Goal: Information Seeking & Learning: Learn about a topic

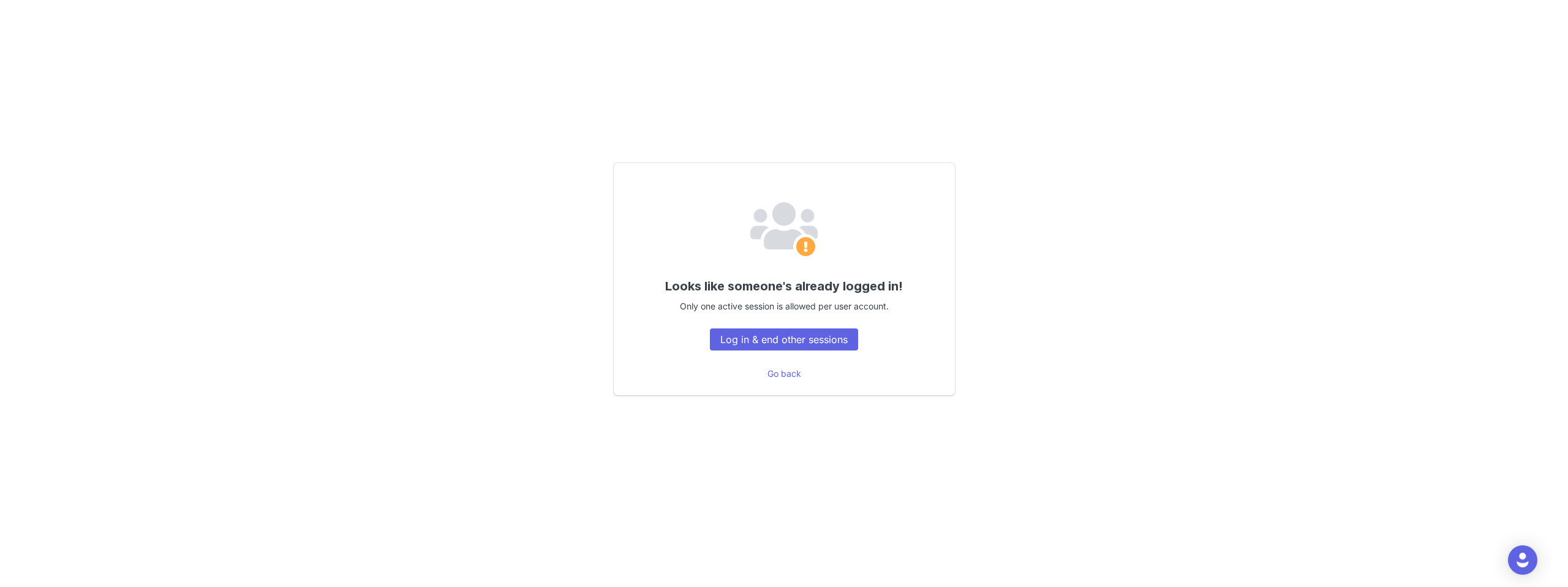
click at [779, 327] on div "Looks like someone's already logged in! Only one active session is allowed per …" at bounding box center [784, 280] width 342 height 232
click at [784, 340] on button "Log in & end other sessions" at bounding box center [784, 339] width 149 height 22
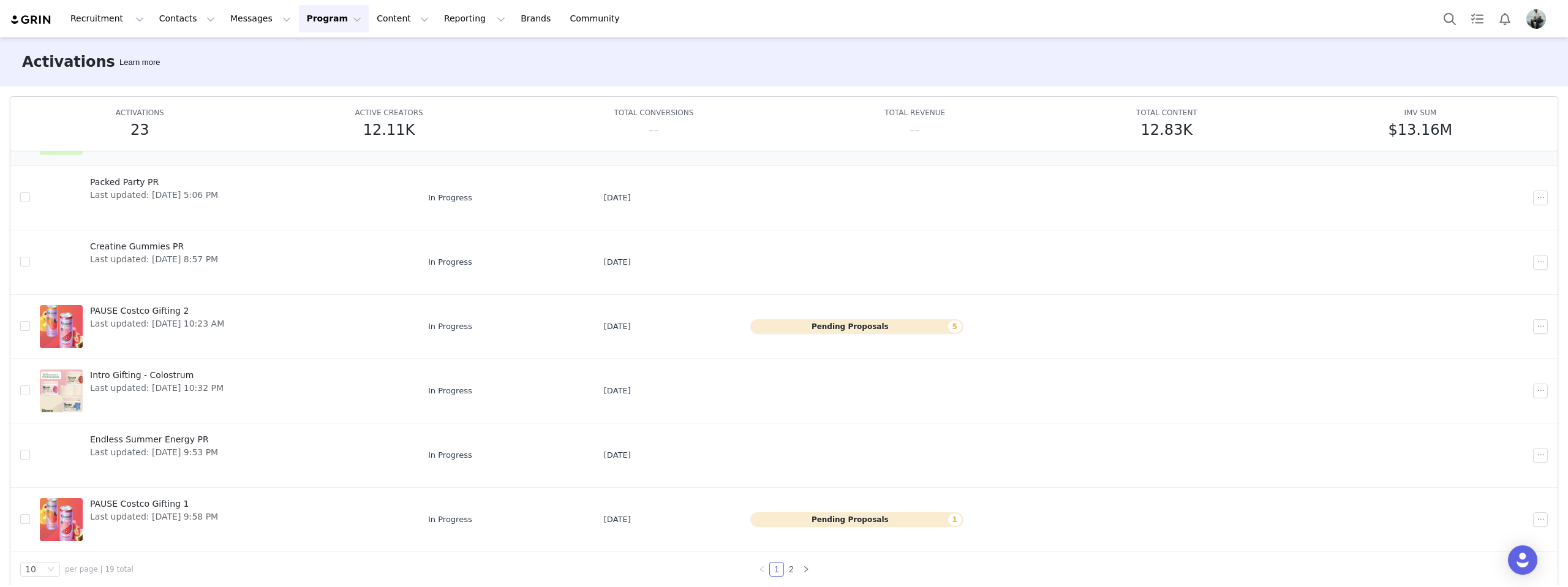
scroll to position [64, 0]
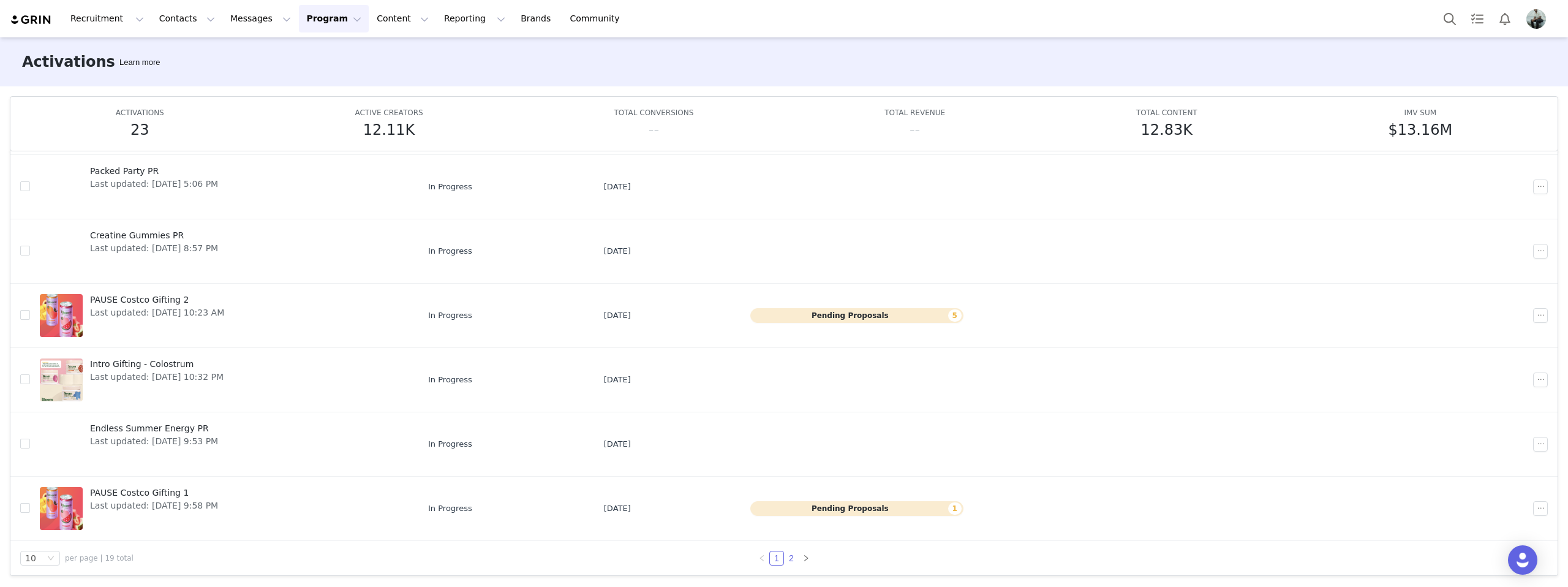
click at [785, 555] on link "2" at bounding box center [791, 558] width 14 height 14
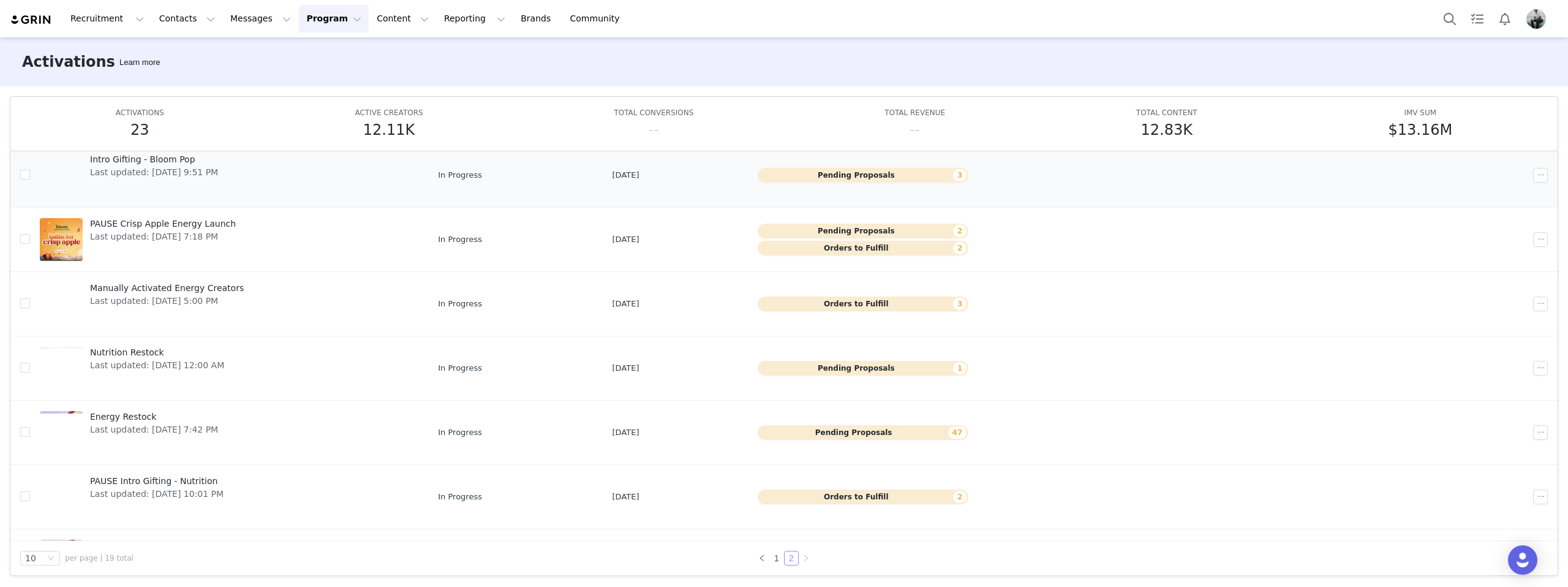
scroll to position [205, 0]
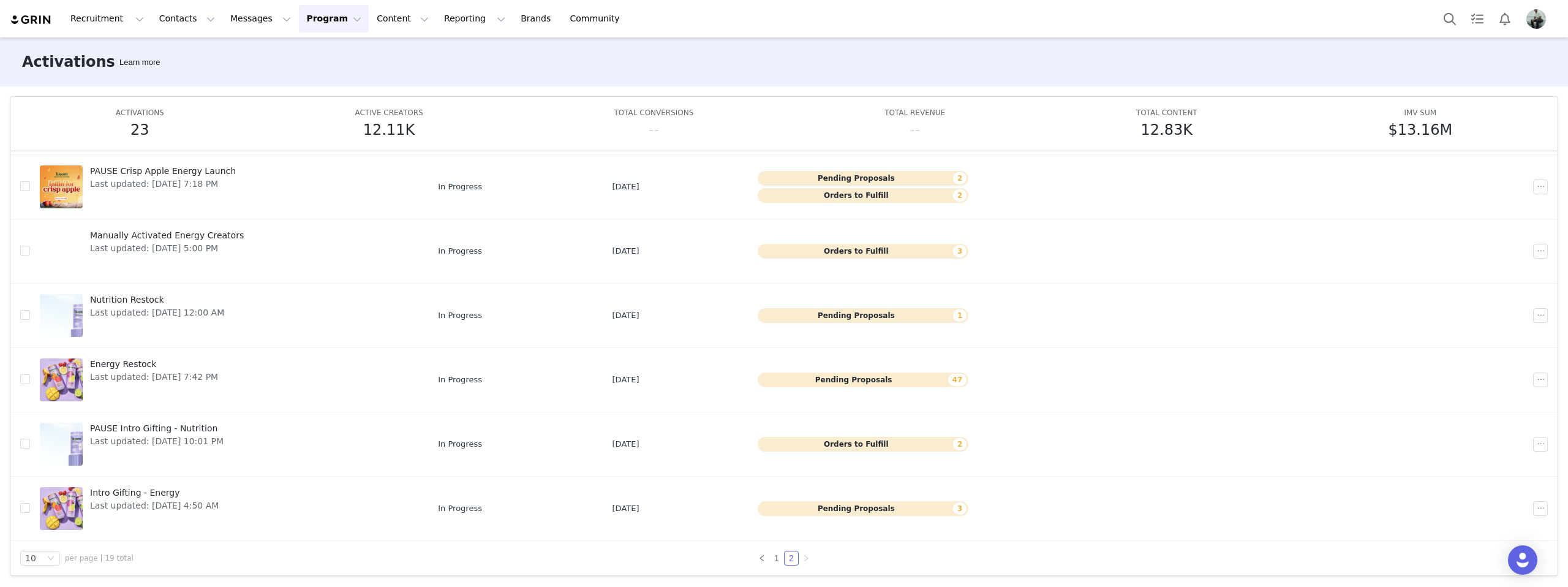
click at [326, 21] on button "Program Program" at bounding box center [334, 19] width 70 height 28
click at [319, 67] on link "Partnerships" at bounding box center [328, 77] width 96 height 23
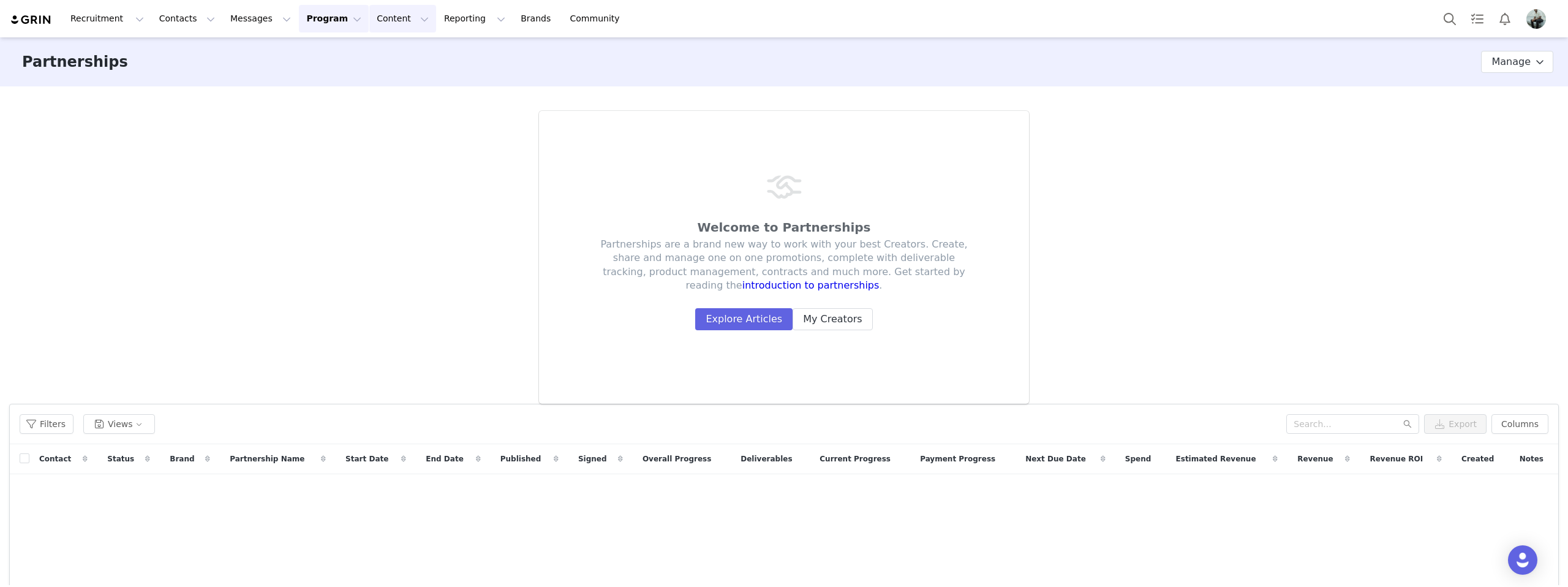
click at [369, 12] on button "Content Content" at bounding box center [403, 19] width 67 height 28
click at [379, 53] on p "Creator Content" at bounding box center [389, 54] width 69 height 13
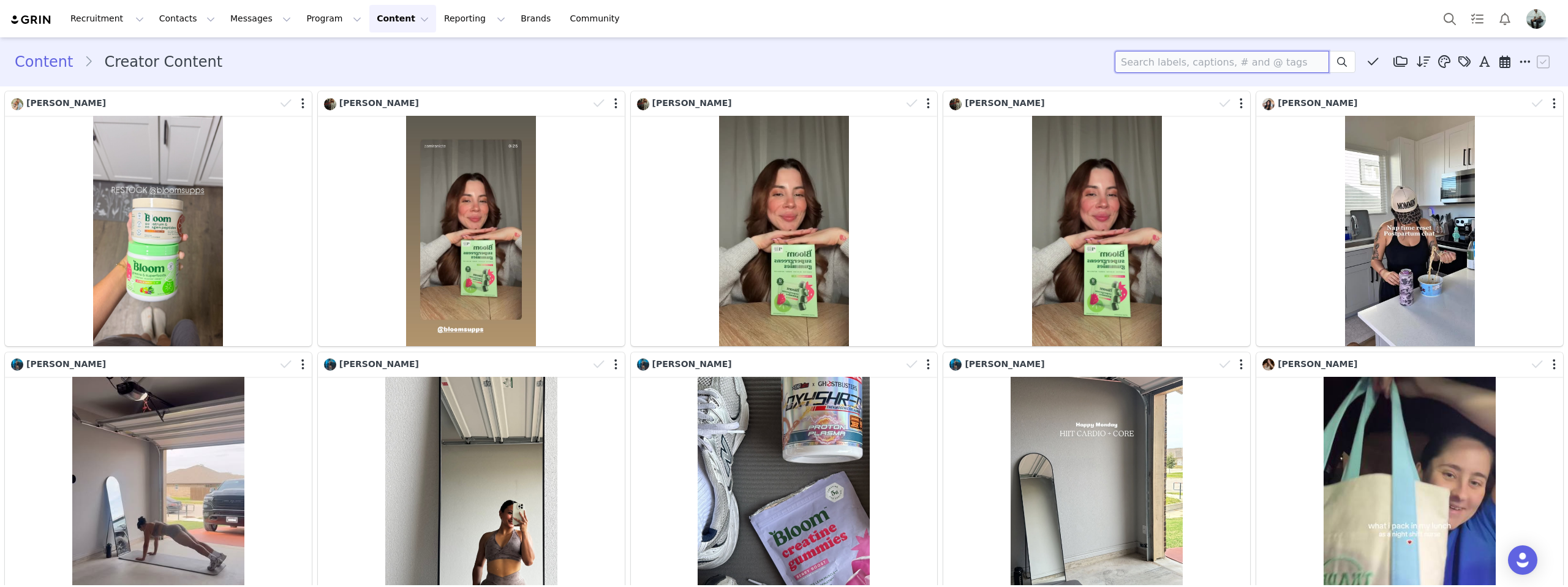
click at [1260, 59] on input at bounding box center [1222, 62] width 215 height 22
type input "NYC"
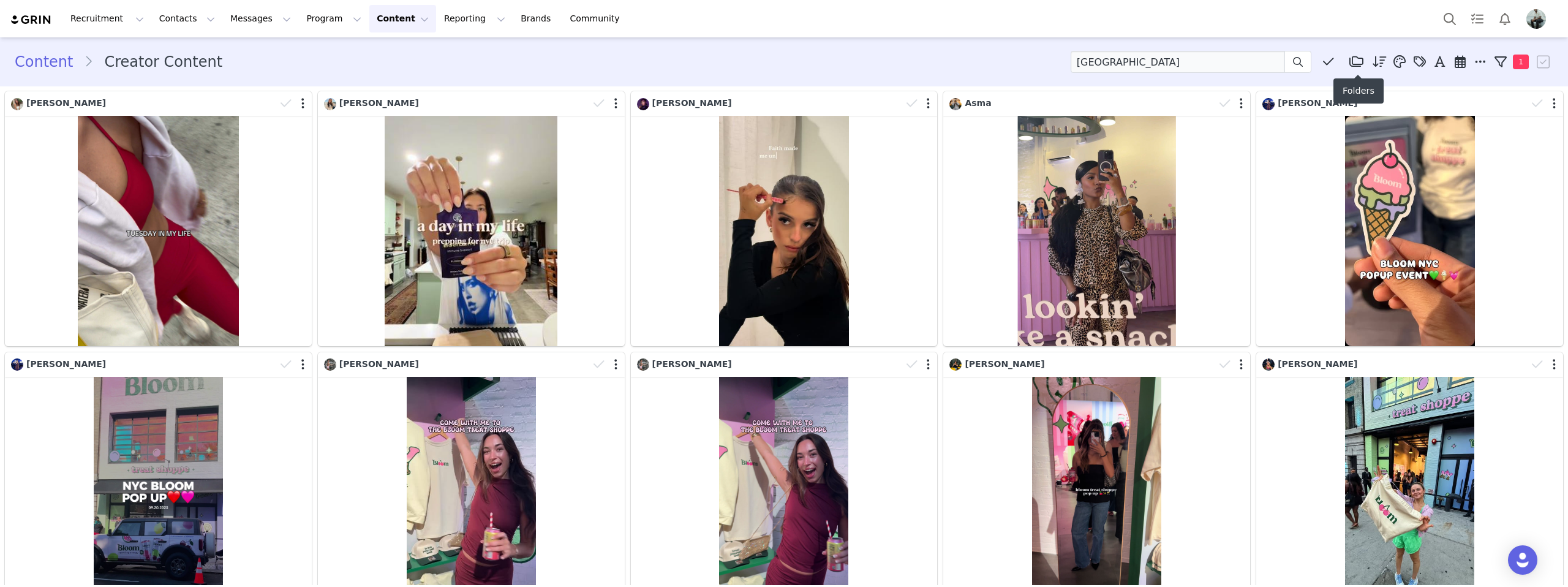
click at [1354, 65] on icon at bounding box center [1356, 62] width 14 height 12
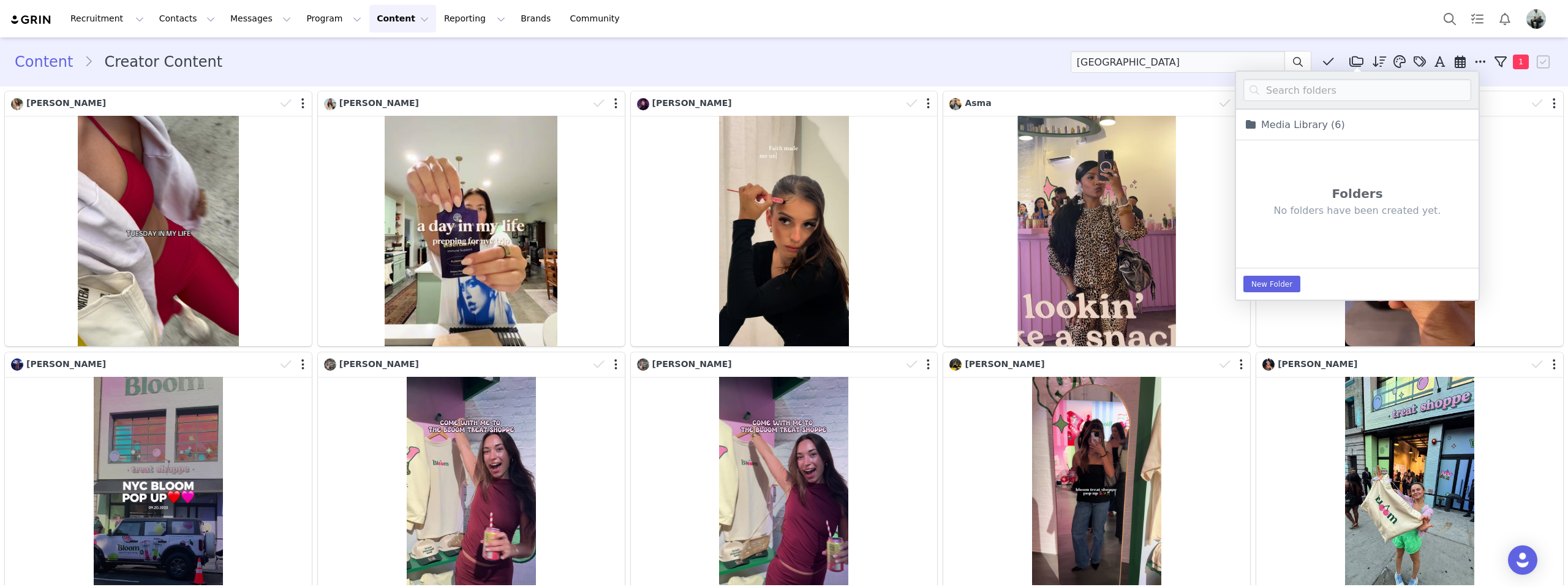
click at [1354, 65] on icon at bounding box center [1356, 62] width 14 height 12
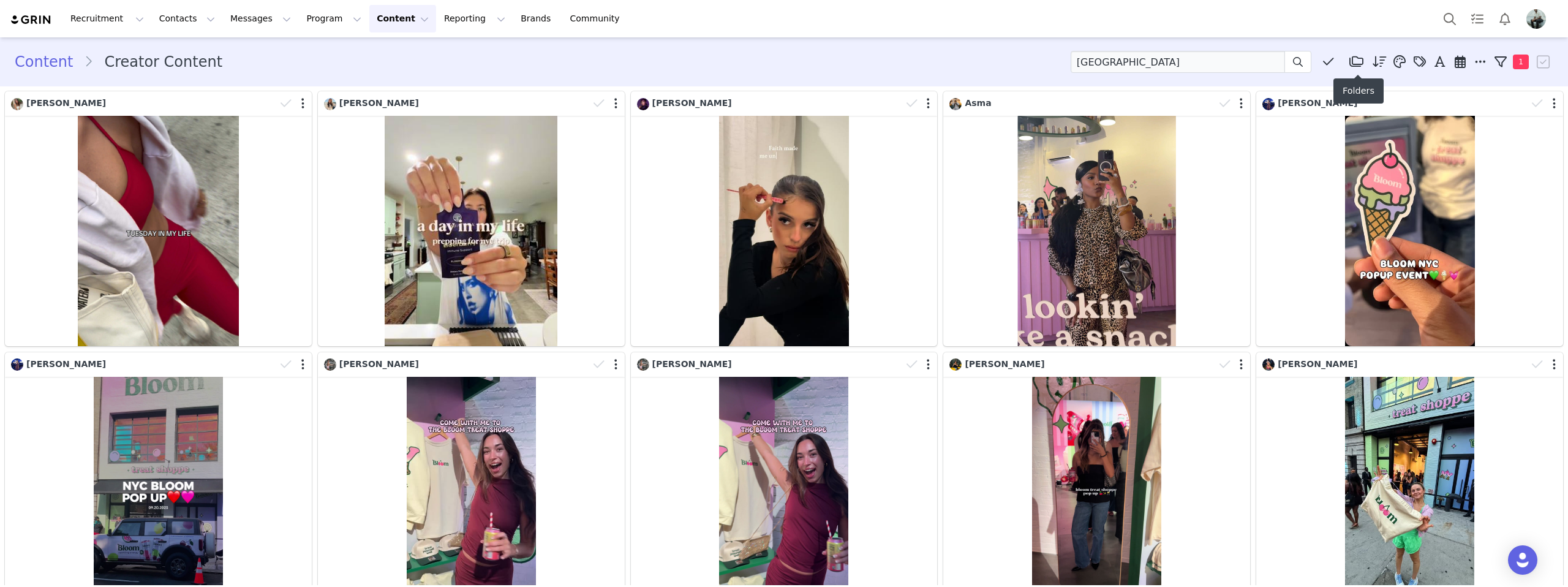
click at [1354, 65] on icon at bounding box center [1356, 62] width 14 height 12
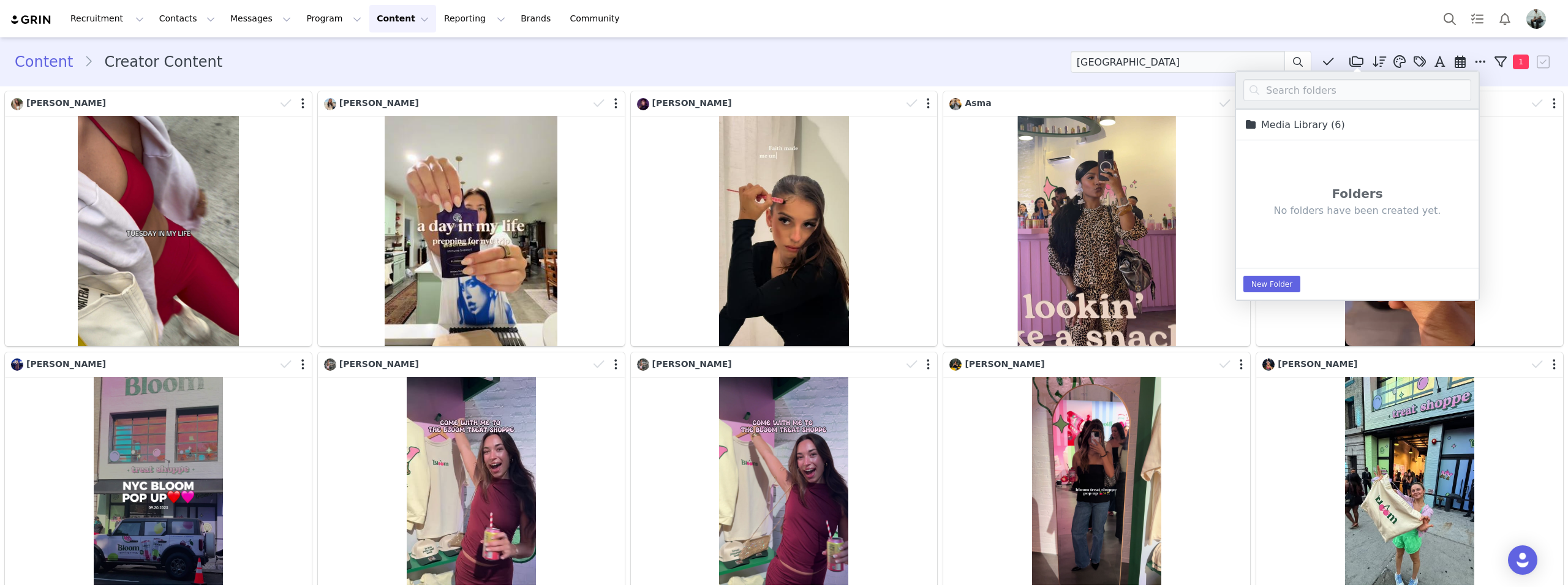
click at [1337, 123] on span "(6)" at bounding box center [1338, 125] width 14 height 12
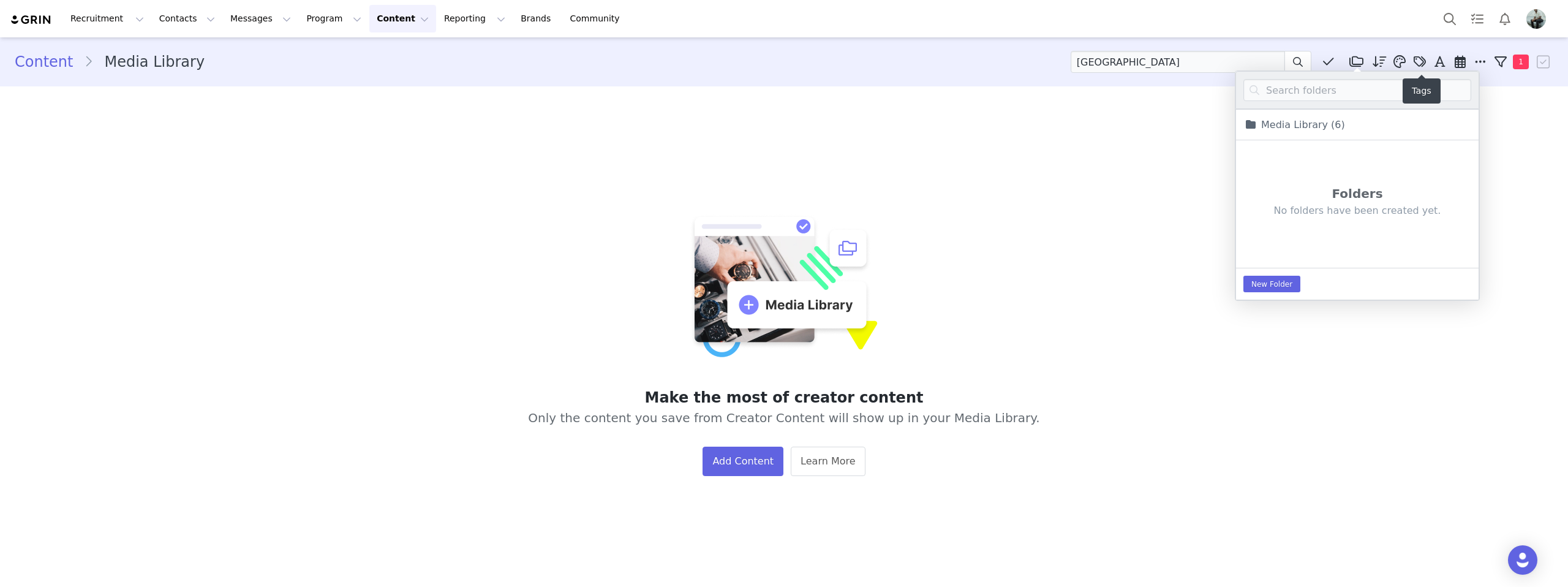
click at [1417, 64] on icon at bounding box center [1419, 62] width 12 height 12
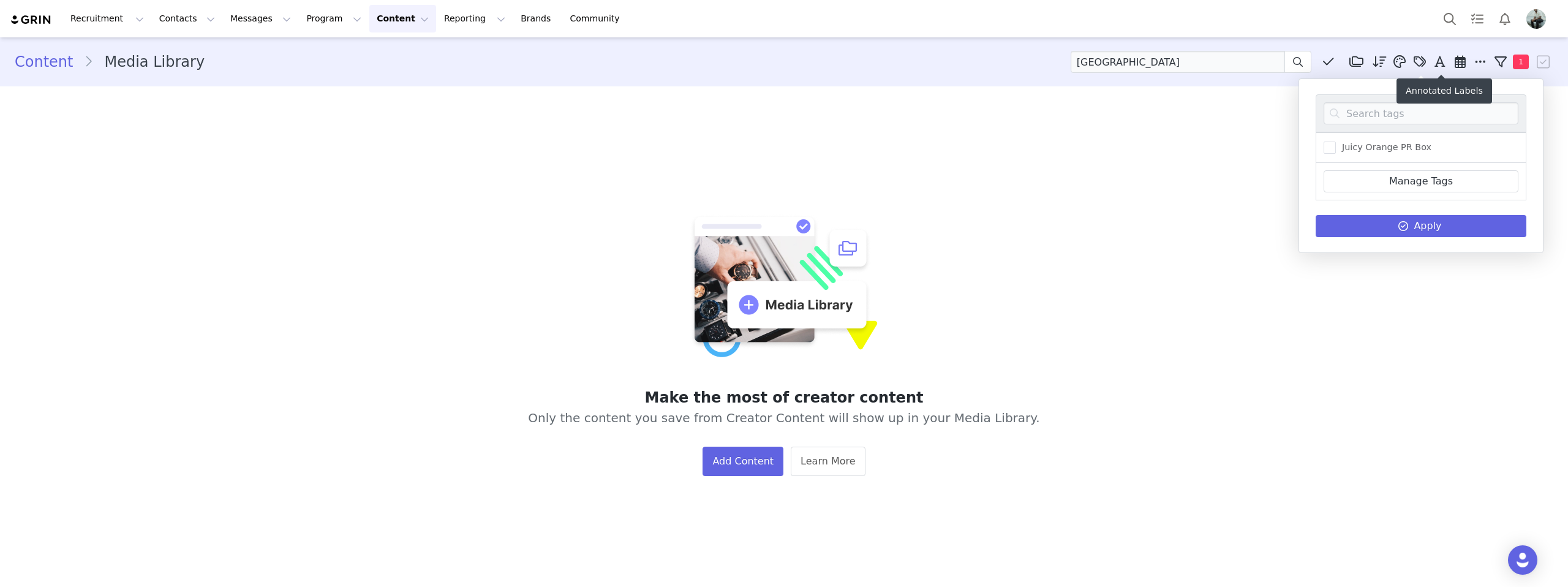
click at [1440, 64] on icon at bounding box center [1439, 62] width 11 height 12
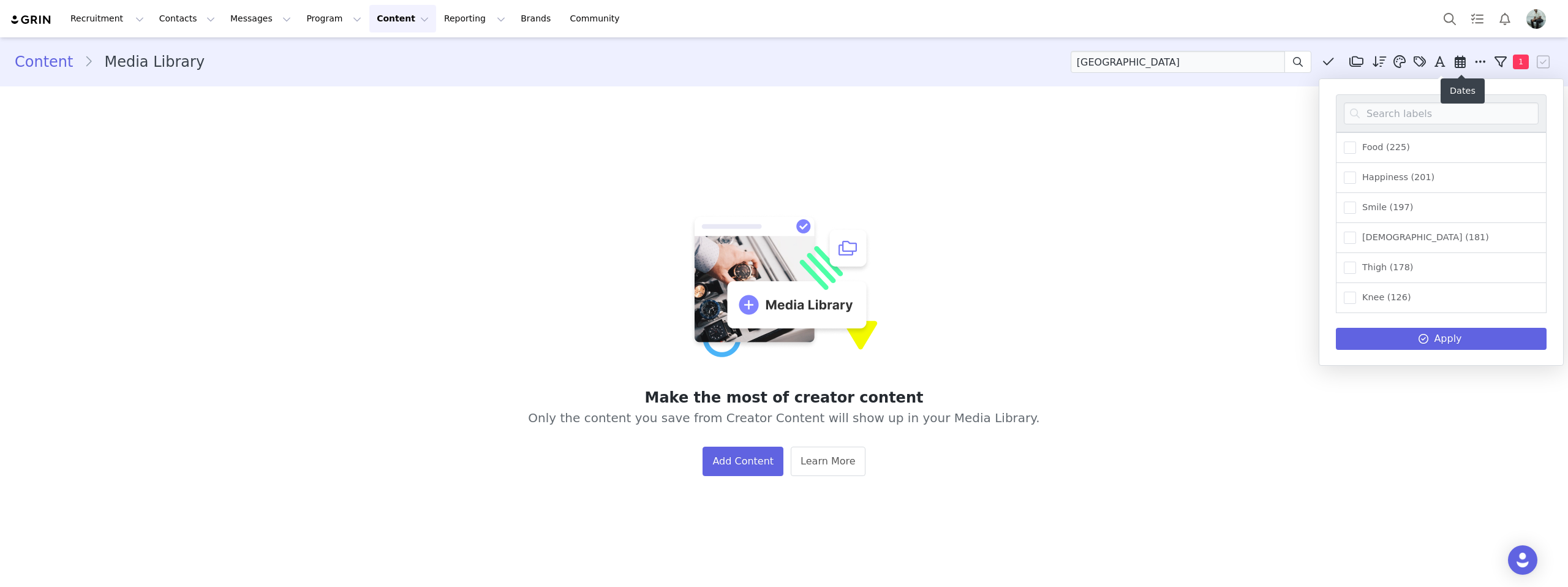
click at [1462, 61] on icon at bounding box center [1460, 62] width 11 height 12
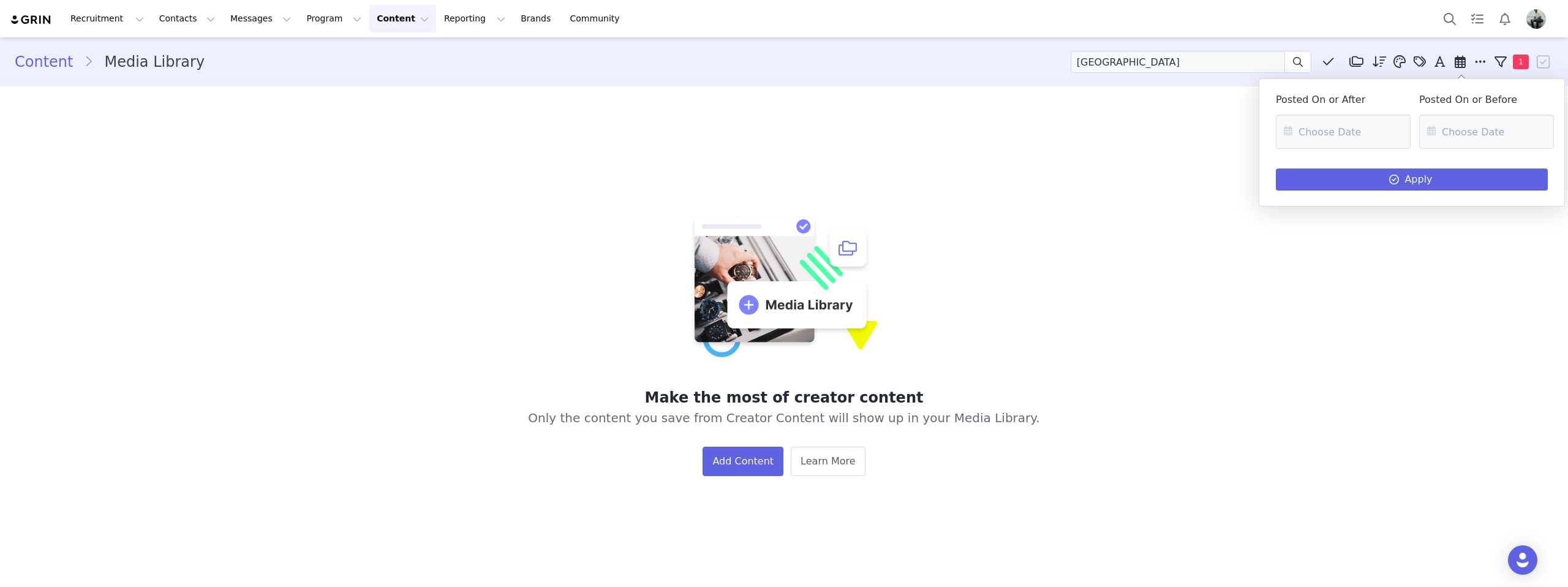
click at [1462, 61] on icon at bounding box center [1460, 62] width 11 height 12
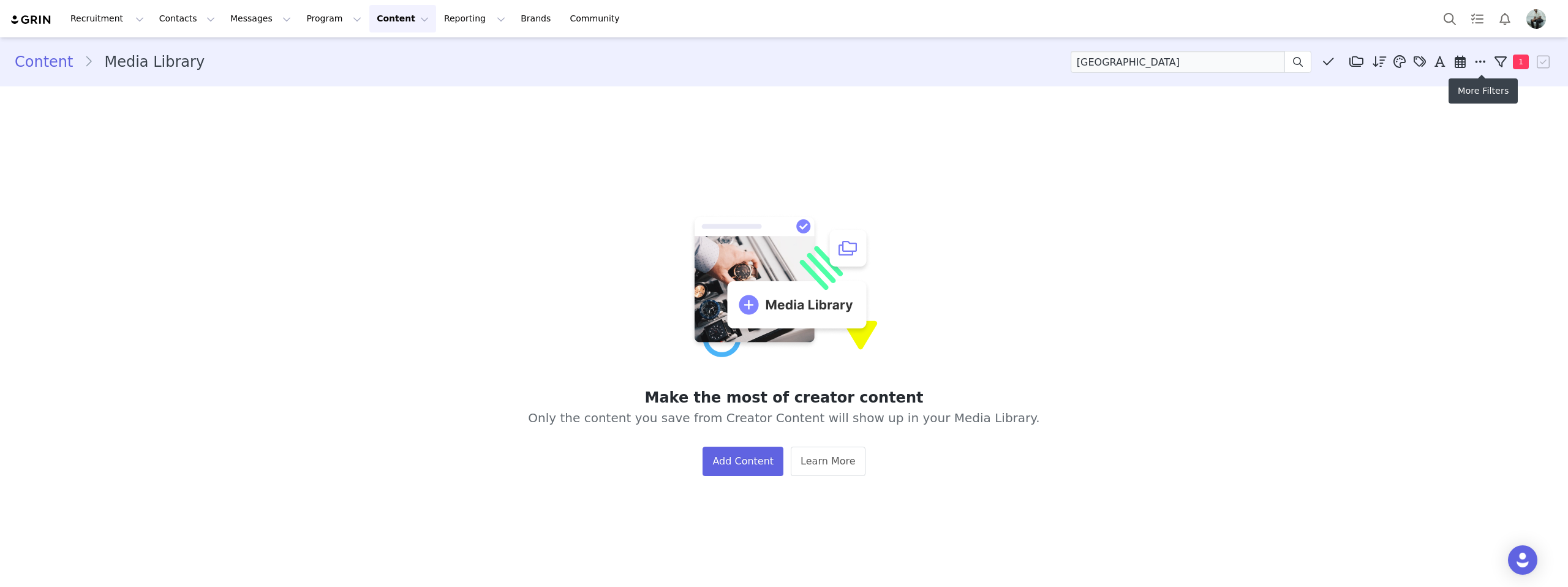
click at [1480, 61] on icon at bounding box center [1479, 62] width 11 height 12
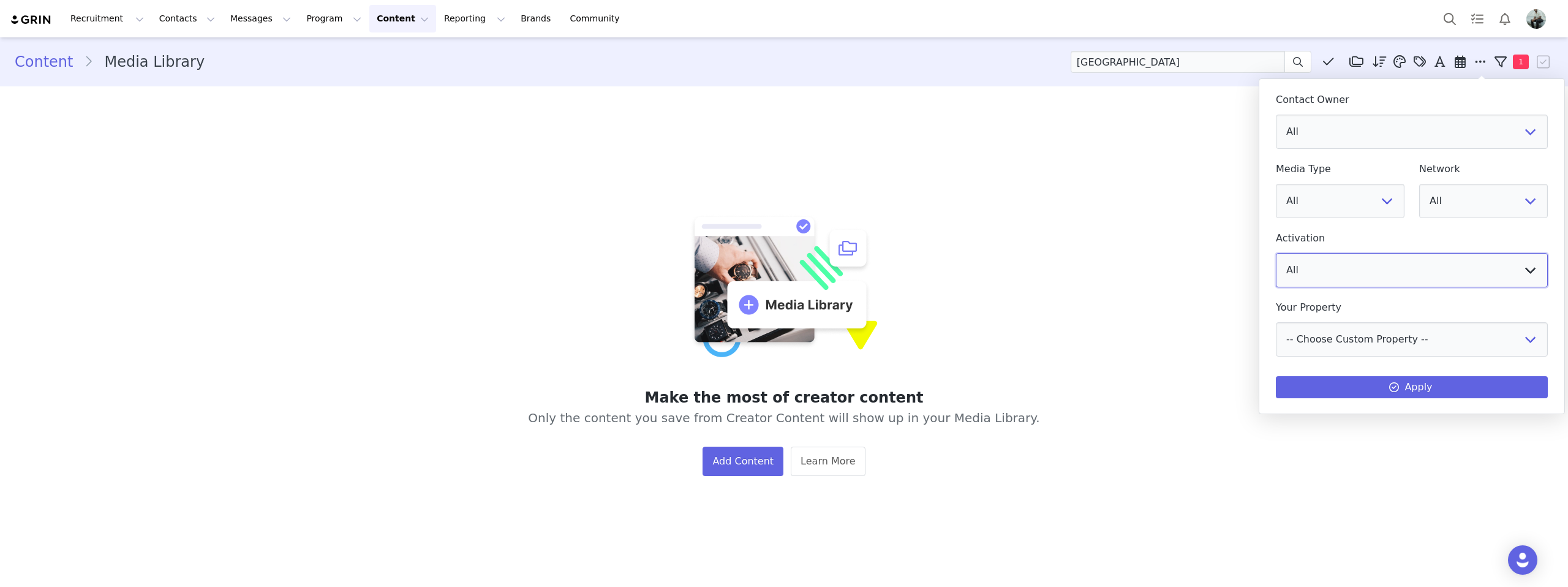
click at [1412, 257] on select "All PAUSE Costco Gifting 1 Packed Party PR Manually Activated Energy Creators M…" at bounding box center [1411, 270] width 272 height 34
click at [1231, 62] on input "NYC" at bounding box center [1178, 62] width 215 height 22
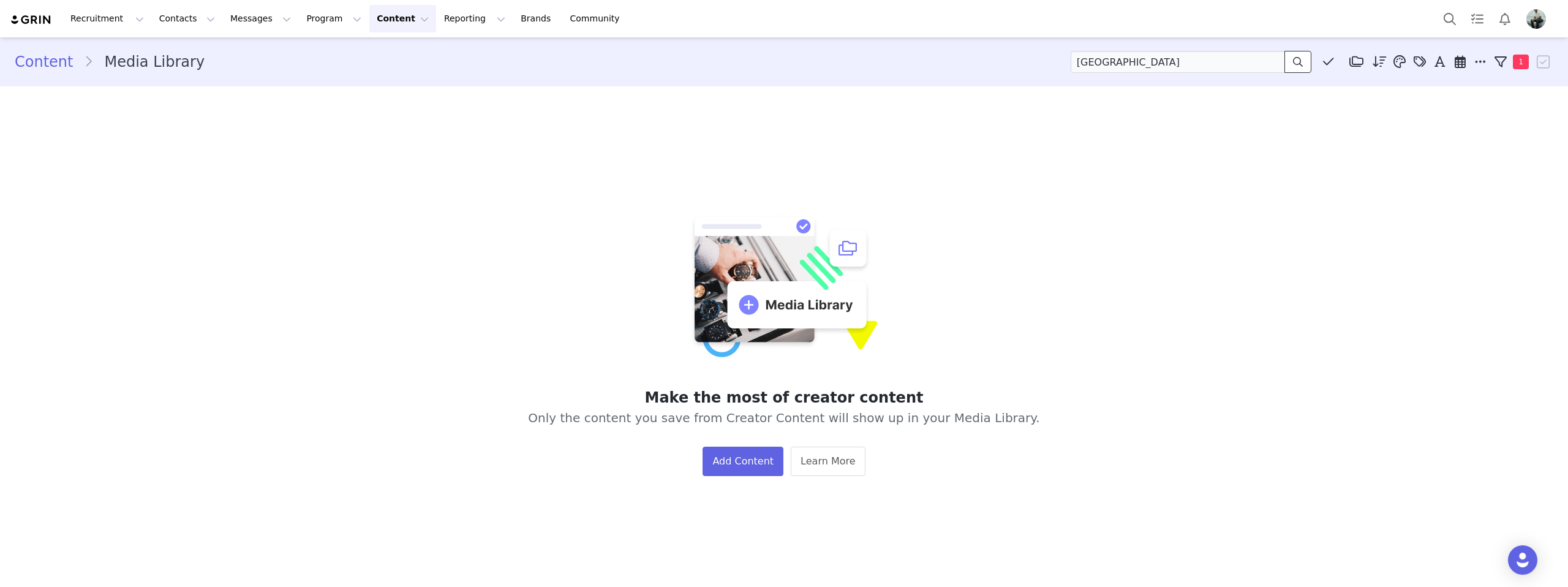
click at [1299, 61] on icon at bounding box center [1297, 62] width 10 height 10
click at [369, 12] on button "Content Content" at bounding box center [403, 19] width 67 height 28
click at [381, 50] on p "Creator Content" at bounding box center [389, 54] width 69 height 13
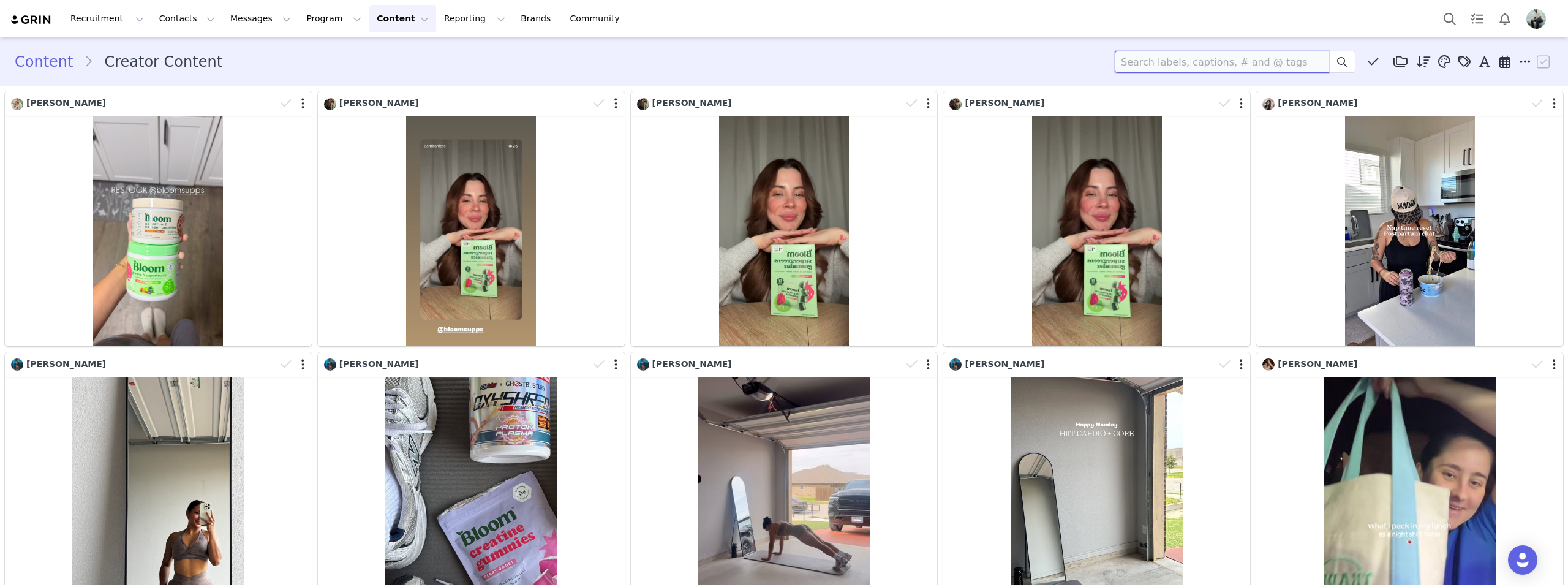
click at [1188, 59] on input at bounding box center [1222, 62] width 215 height 22
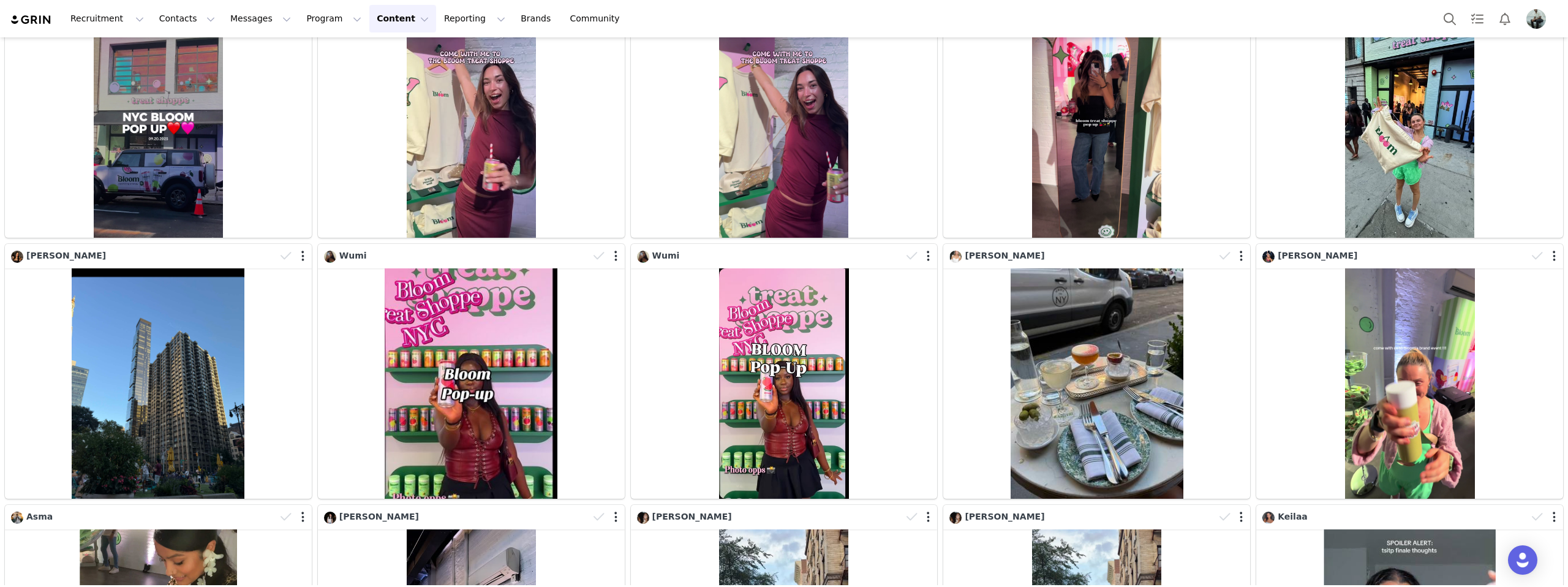
scroll to position [368, 0]
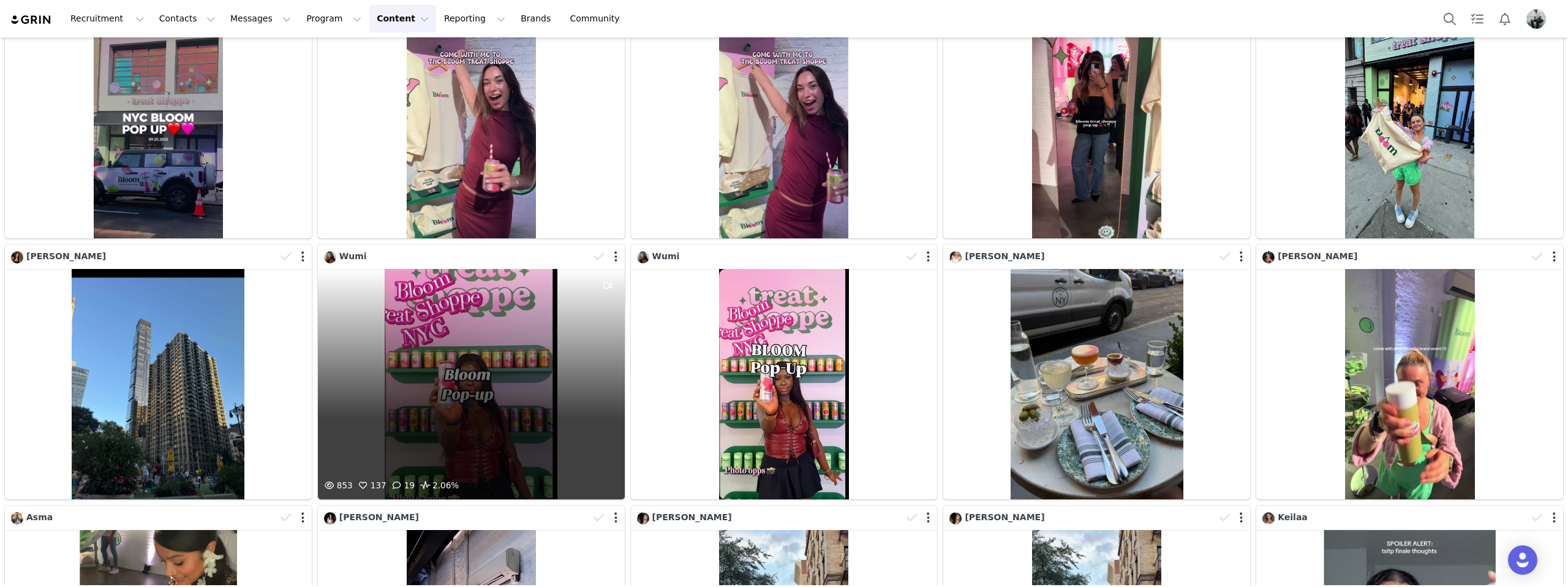
click at [500, 370] on div "853 137 19 2.06%" at bounding box center [471, 384] width 307 height 230
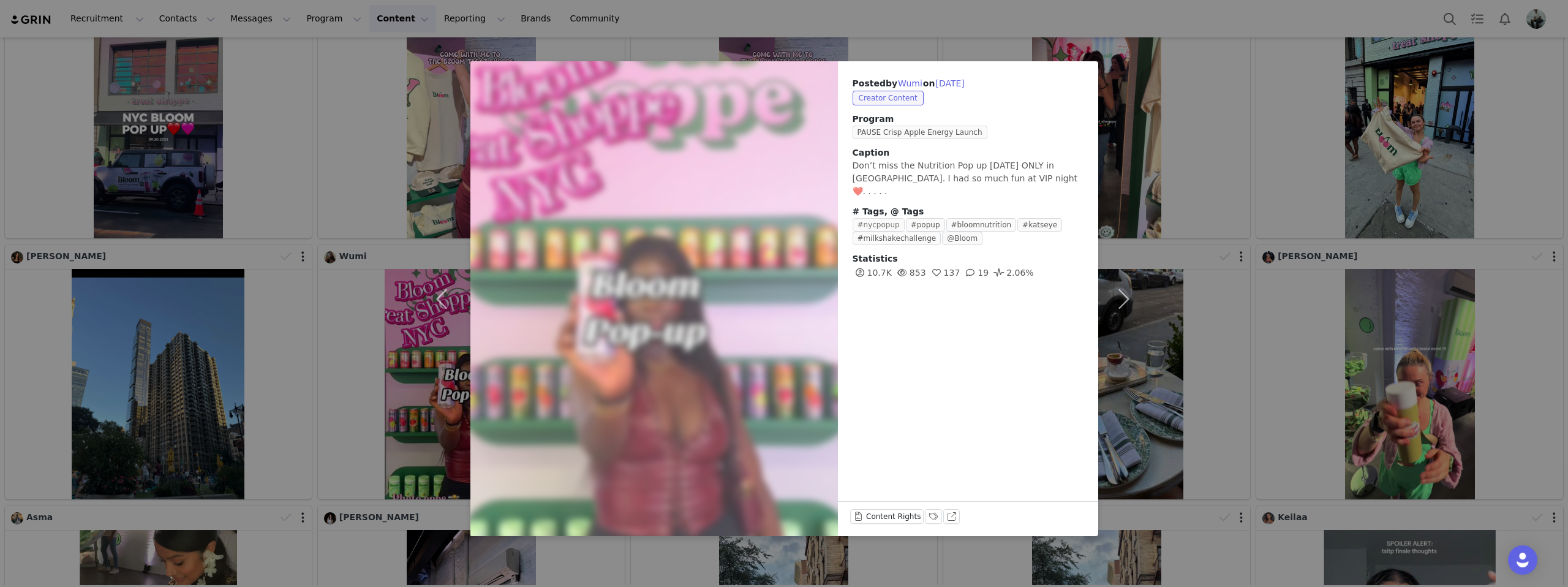
click at [868, 219] on span "#nycpopup" at bounding box center [878, 226] width 52 height 14
type input "#nycpopup"
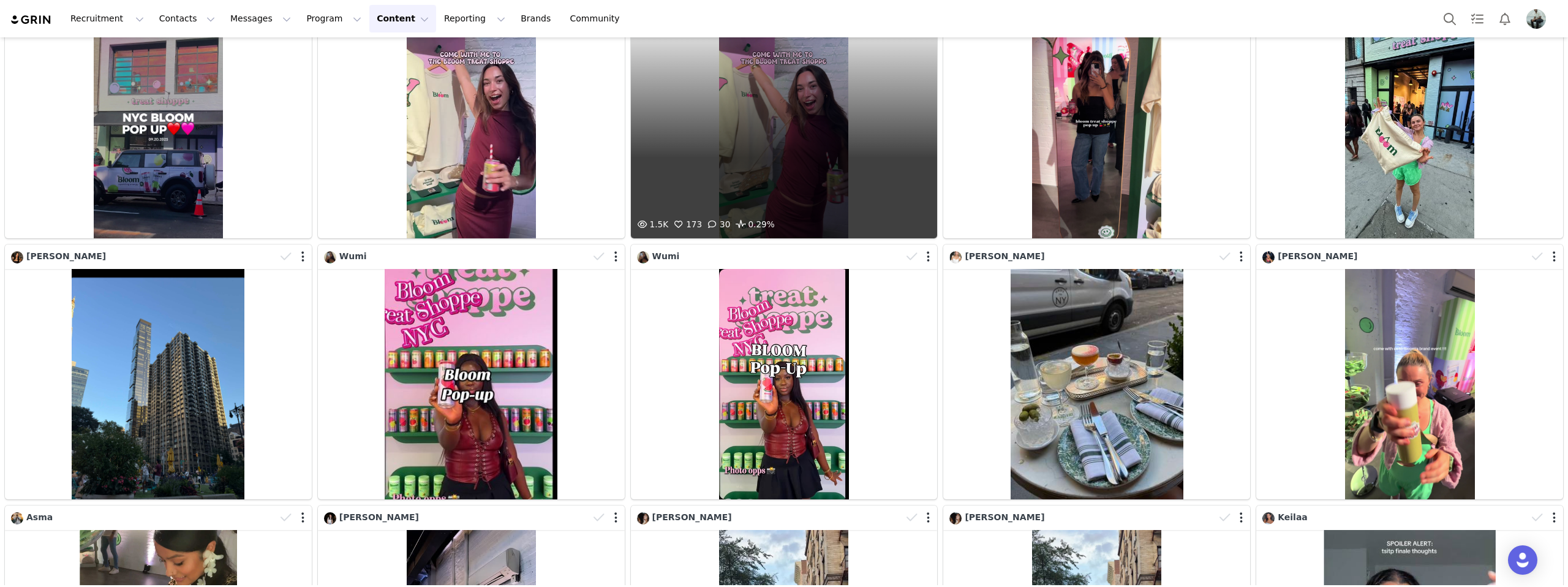
scroll to position [0, 0]
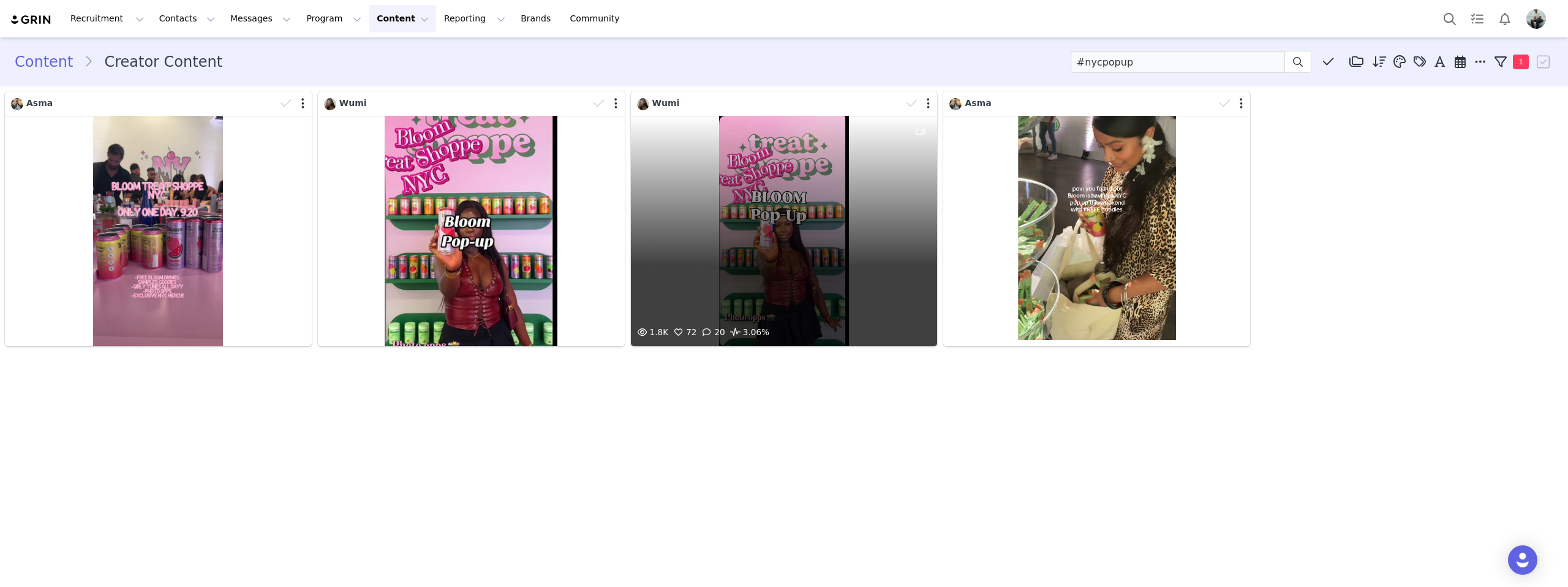
click at [738, 245] on div "1.8K 72 20 3.06%" at bounding box center [784, 231] width 307 height 230
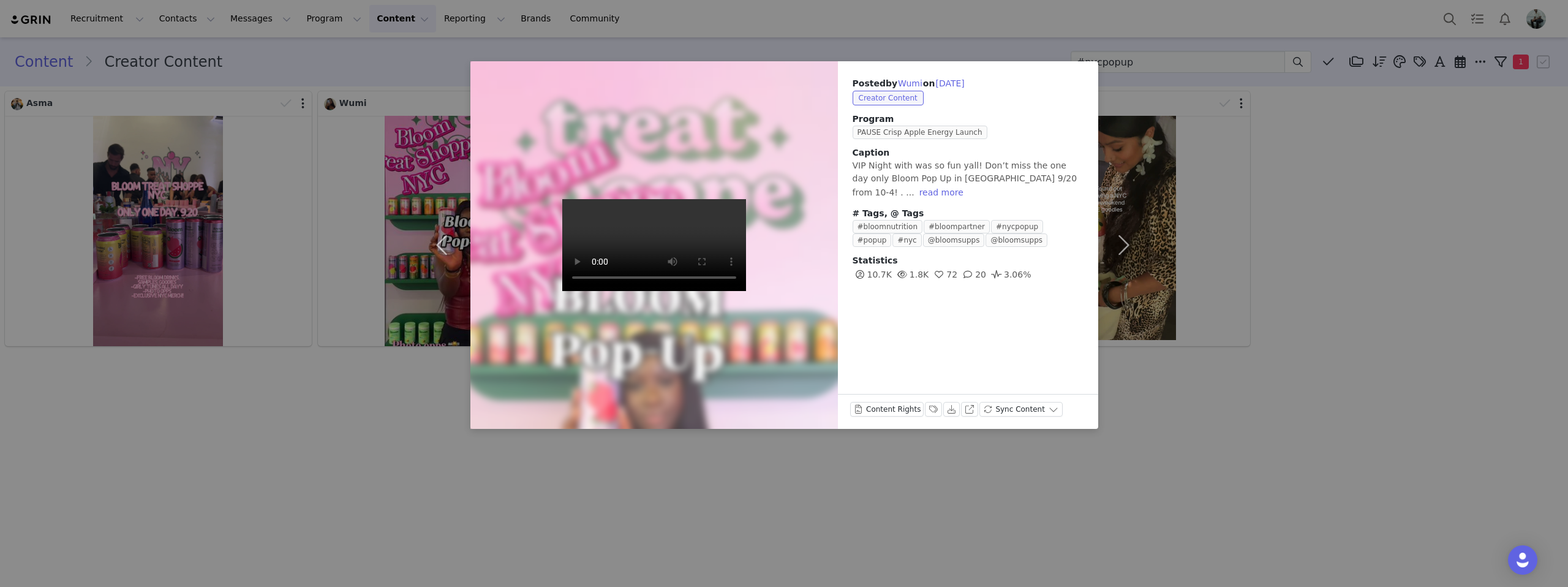
click at [306, 448] on div "Posted by Wumi on Sep 20, 2025 Creator Content Program PAUSE Crisp Apple Energy…" at bounding box center [784, 294] width 1568 height 587
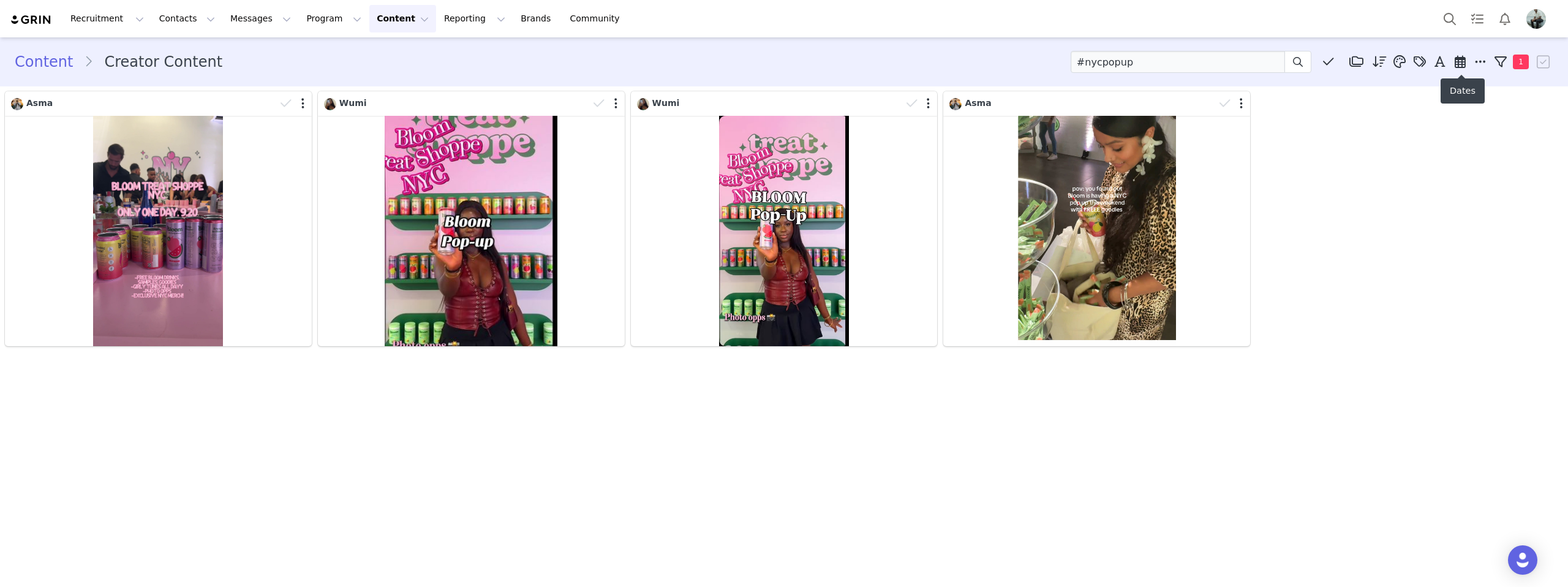
click at [1461, 65] on icon at bounding box center [1460, 62] width 11 height 12
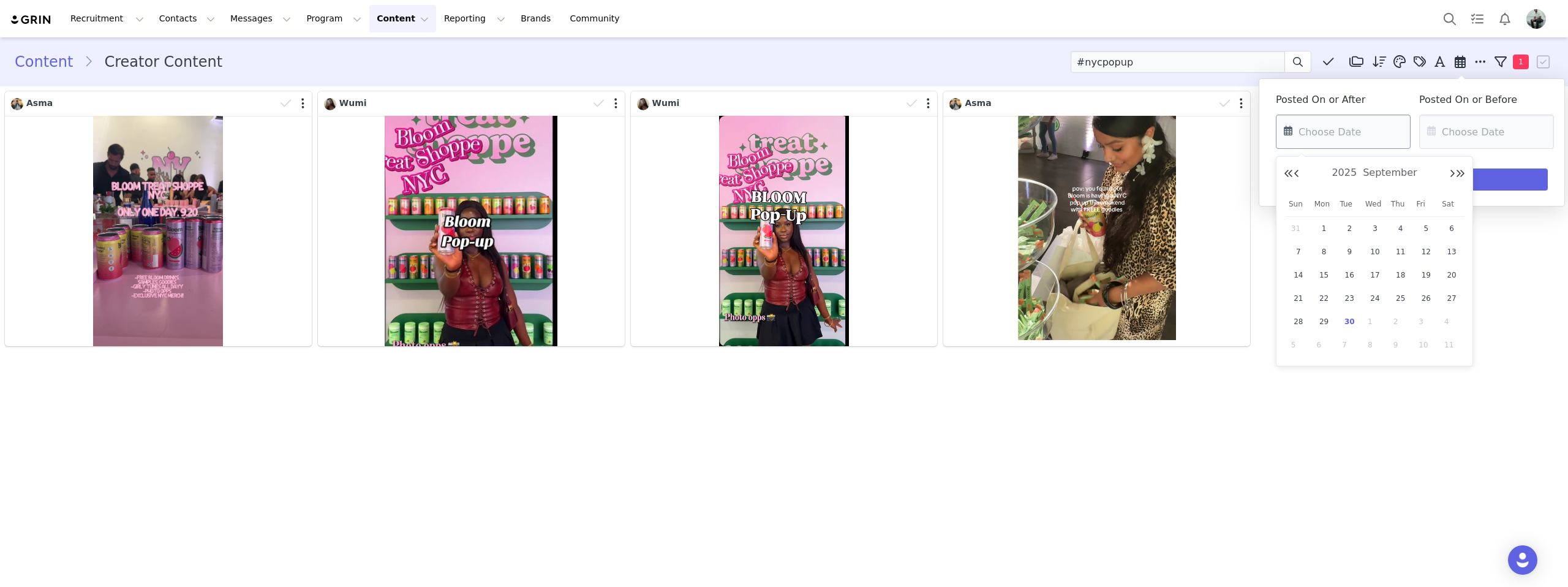
click at [1347, 131] on input "text" at bounding box center [1343, 131] width 135 height 34
click at [1434, 273] on div "19" at bounding box center [1426, 275] width 26 height 19
type input "09/19/2025"
click at [1481, 125] on input "text" at bounding box center [1486, 131] width 135 height 34
click at [1387, 298] on span "21" at bounding box center [1393, 298] width 15 height 15
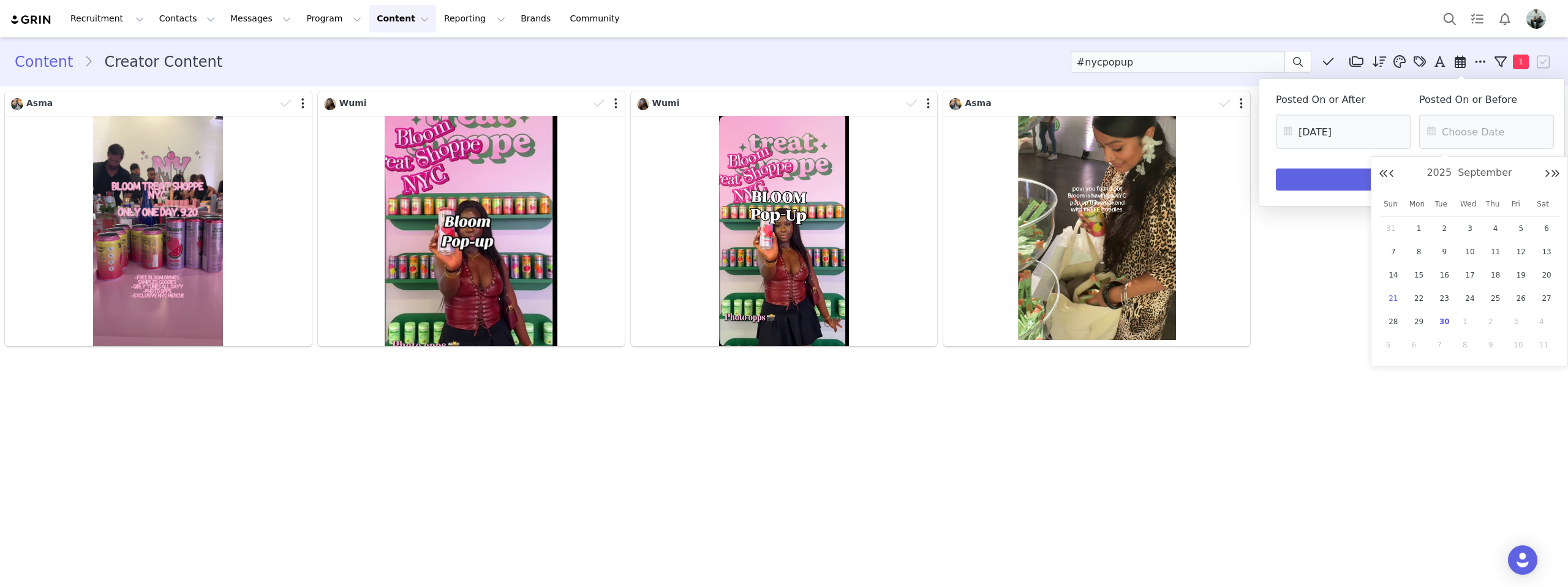
type input "09/21/2025"
click at [1407, 176] on button "Apply" at bounding box center [1411, 179] width 272 height 22
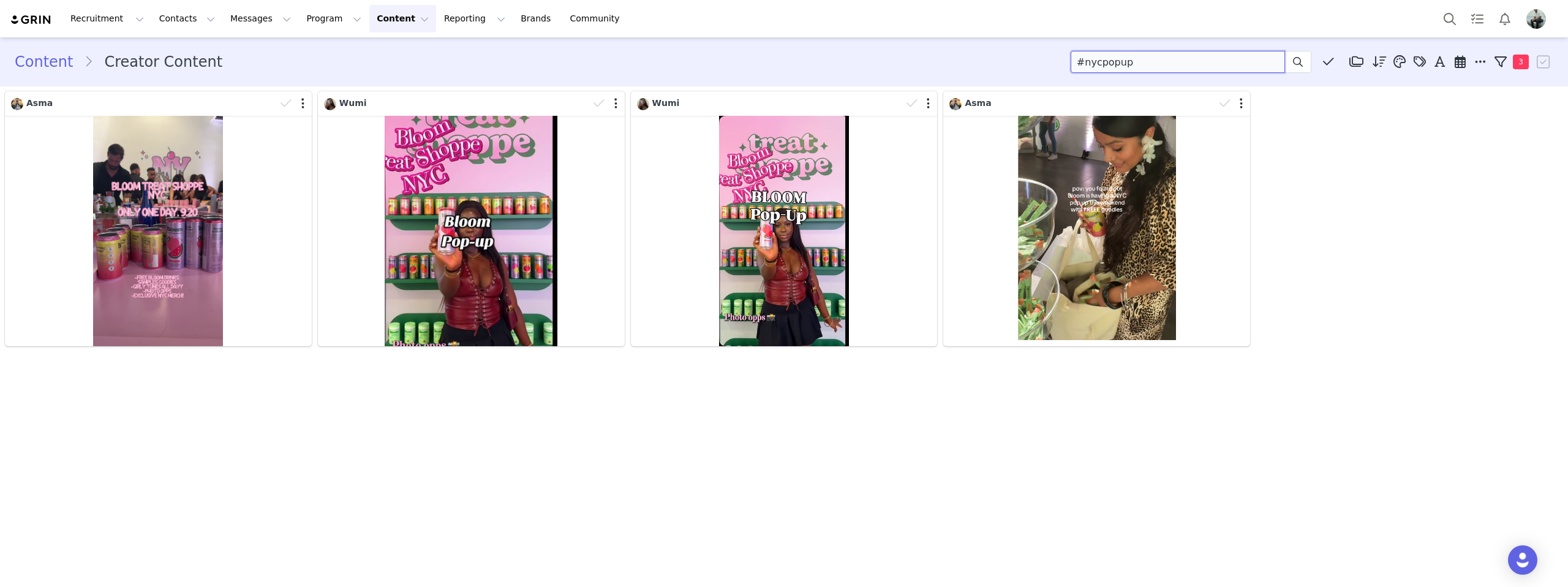
click at [1179, 56] on input "#nycpopup" at bounding box center [1178, 62] width 215 height 22
click at [1456, 61] on icon at bounding box center [1460, 62] width 11 height 12
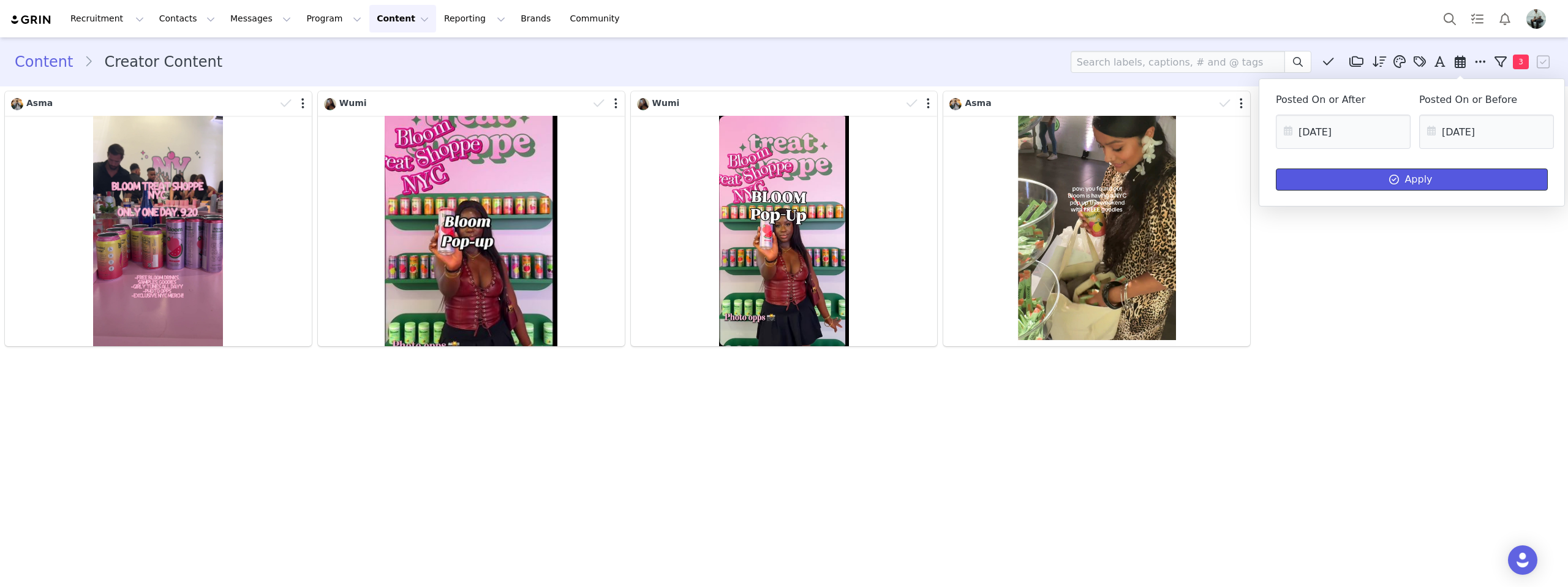
click at [1399, 181] on icon at bounding box center [1394, 179] width 10 height 10
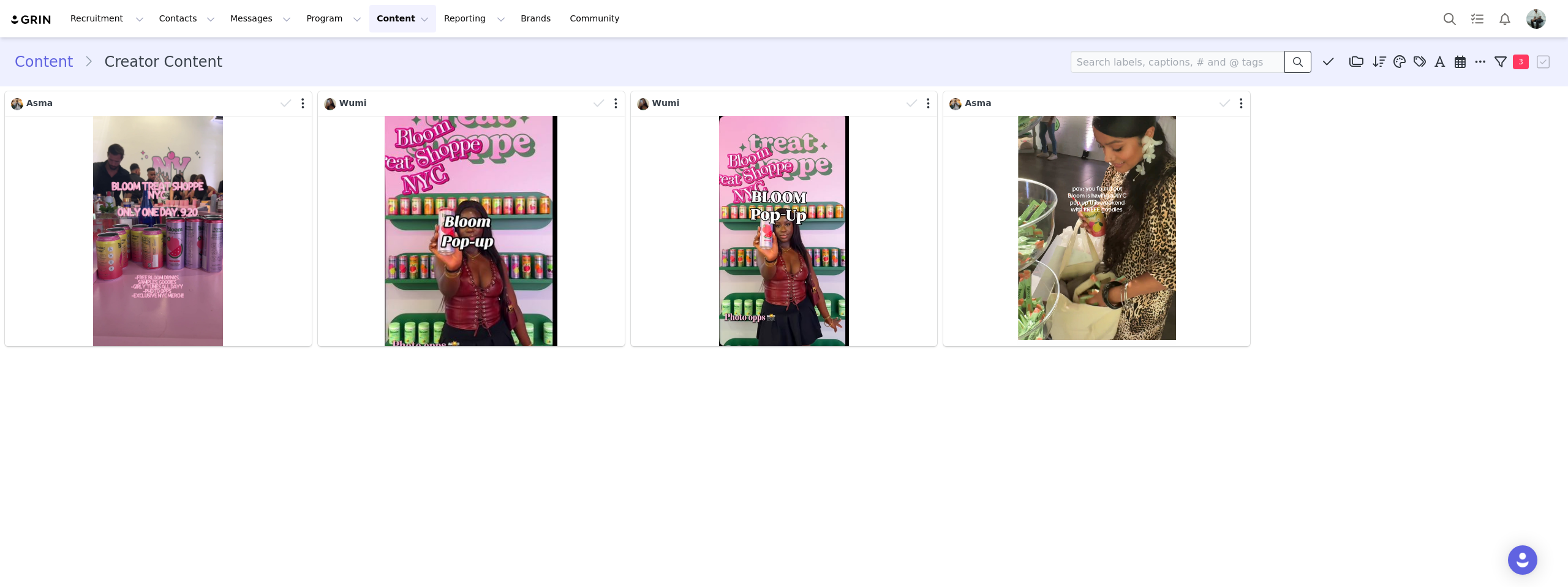
click at [1295, 57] on icon at bounding box center [1297, 62] width 10 height 10
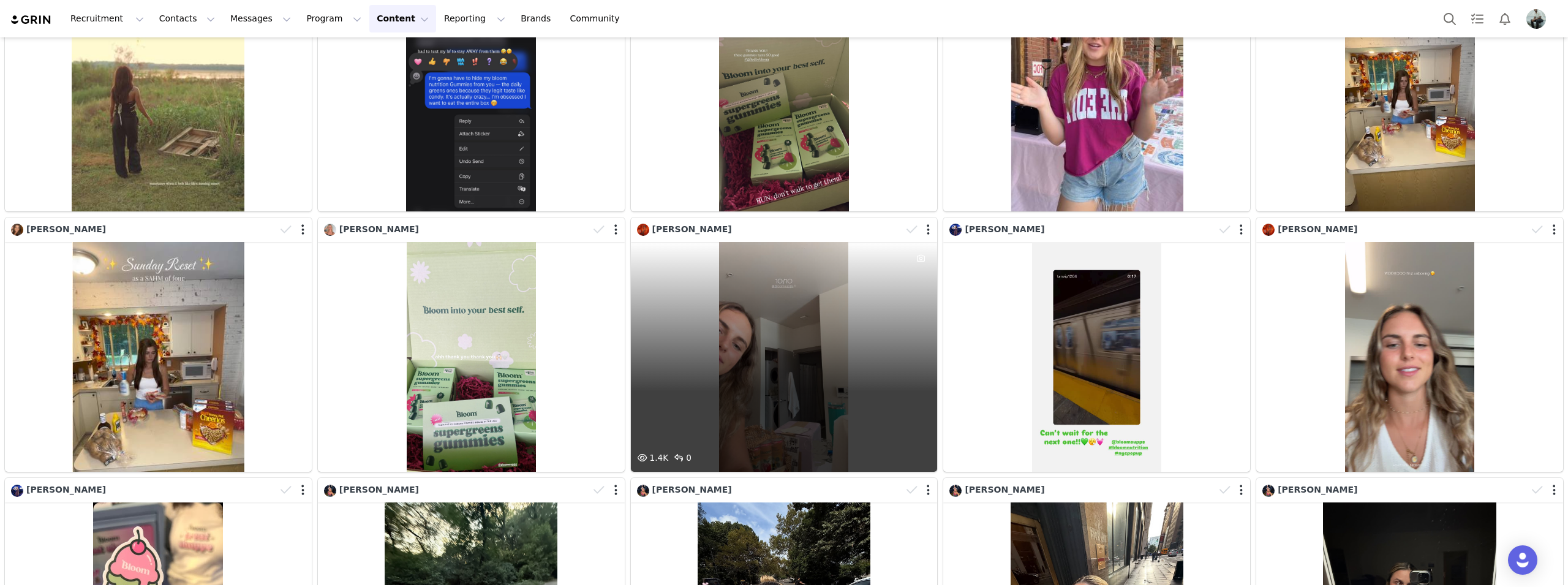
scroll to position [302, 0]
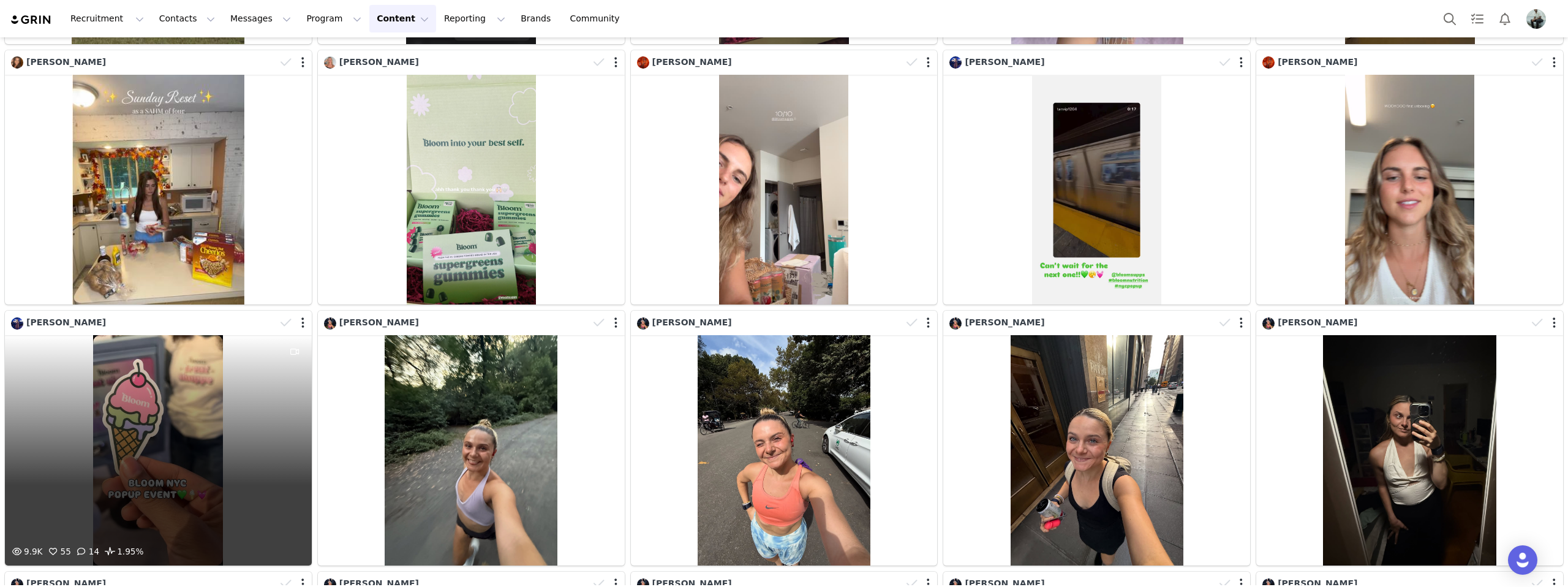
click at [178, 396] on div "9.9K 55 14 1.95%" at bounding box center [158, 450] width 307 height 230
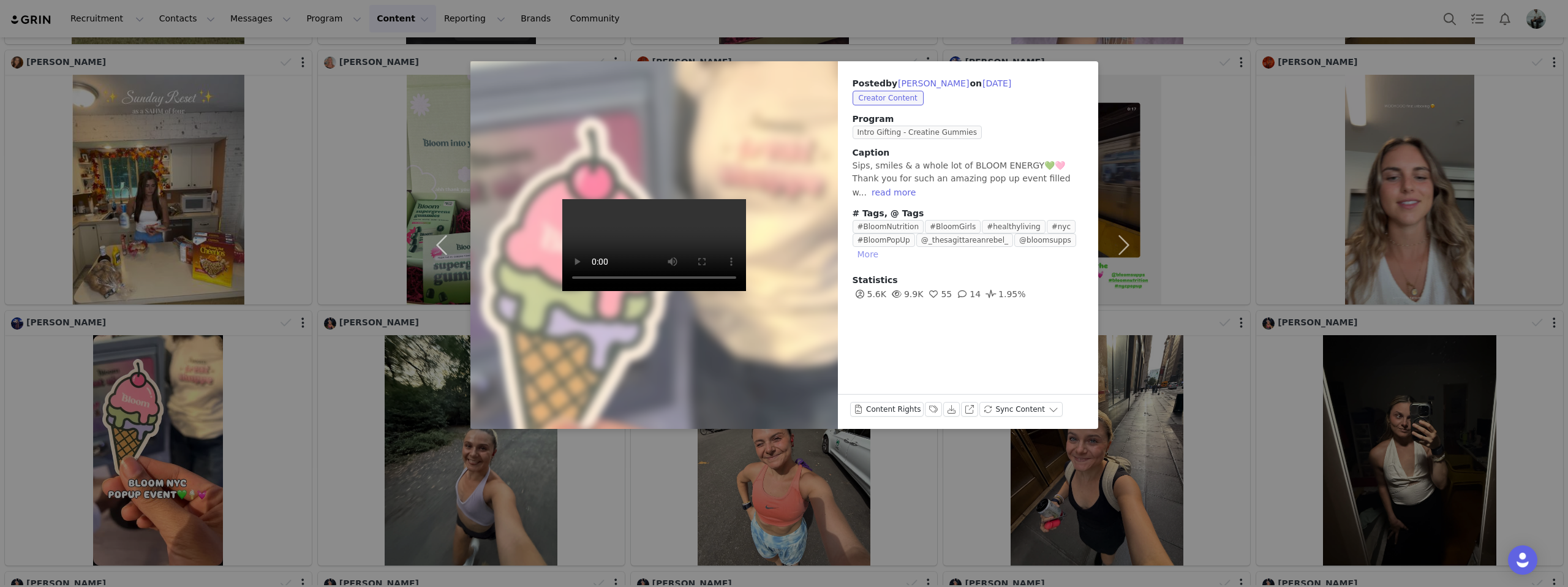
click at [868, 255] on button "More" at bounding box center [868, 254] width 31 height 15
click at [317, 305] on div "Posted by Tanvi Patel on Sep 21, 2025 Creator Content Program Intro Gifting - C…" at bounding box center [784, 294] width 1568 height 587
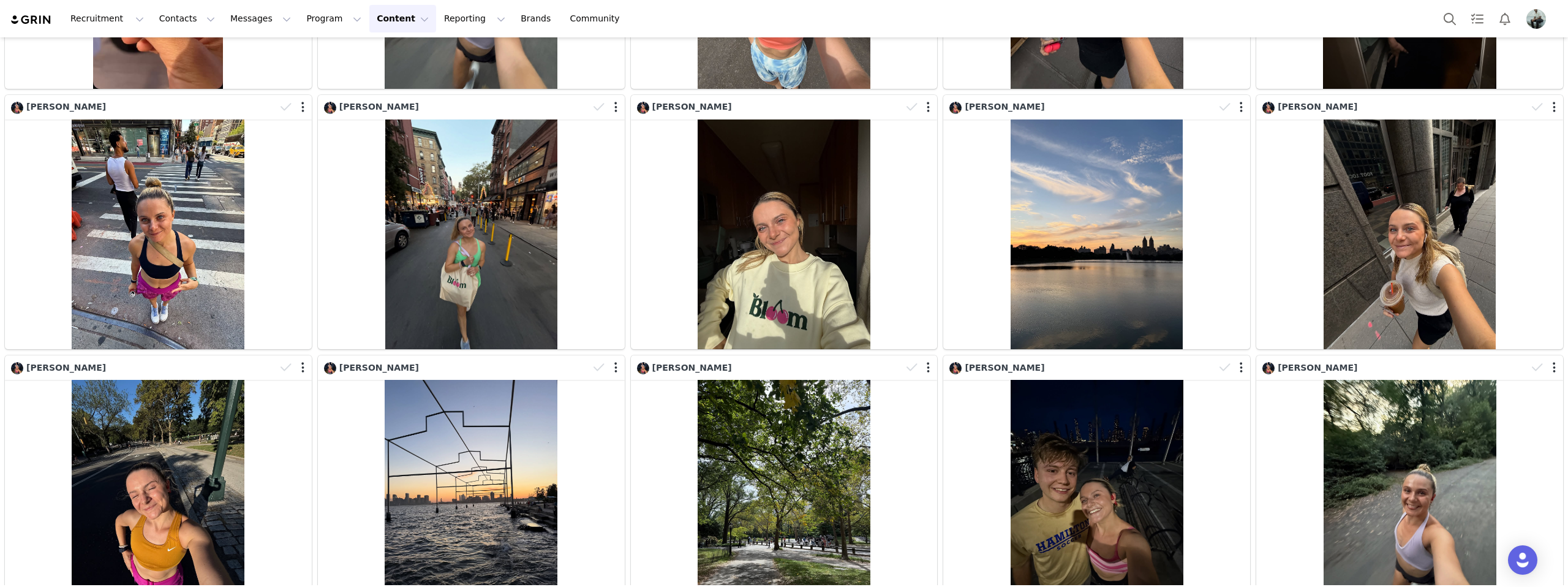
scroll to position [887, 0]
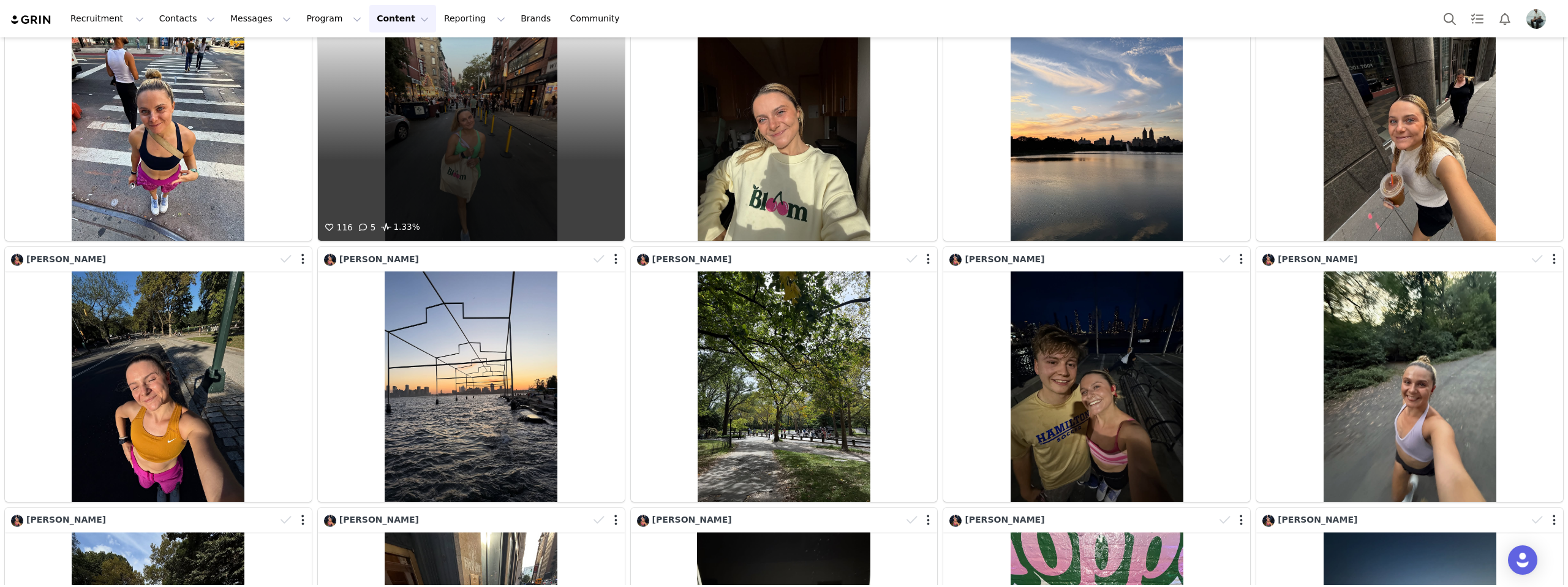
click at [513, 194] on div "116 5 1.33%" at bounding box center [471, 126] width 307 height 230
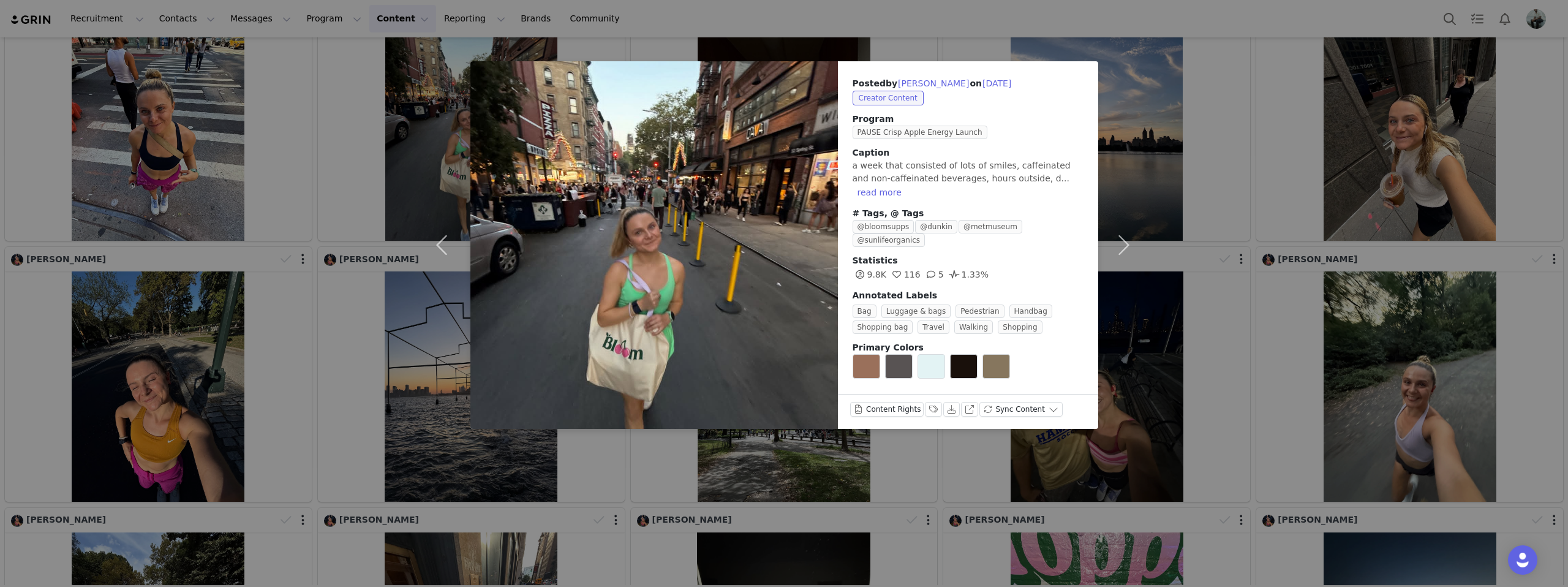
click at [361, 136] on div "Posted by Kylie Oblak on Sep 21, 2025 Creator Content Program PAUSE Crisp Apple…" at bounding box center [784, 294] width 1568 height 587
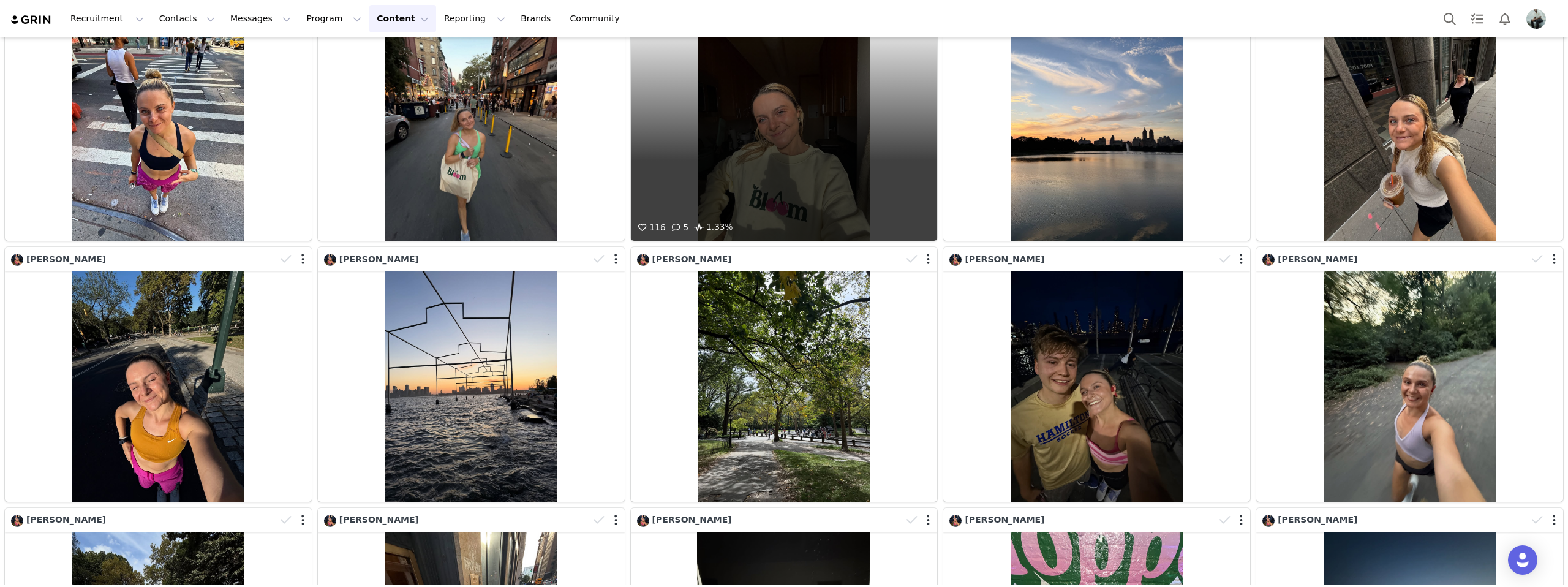
click at [852, 208] on div "116 5 1.33%" at bounding box center [784, 126] width 307 height 230
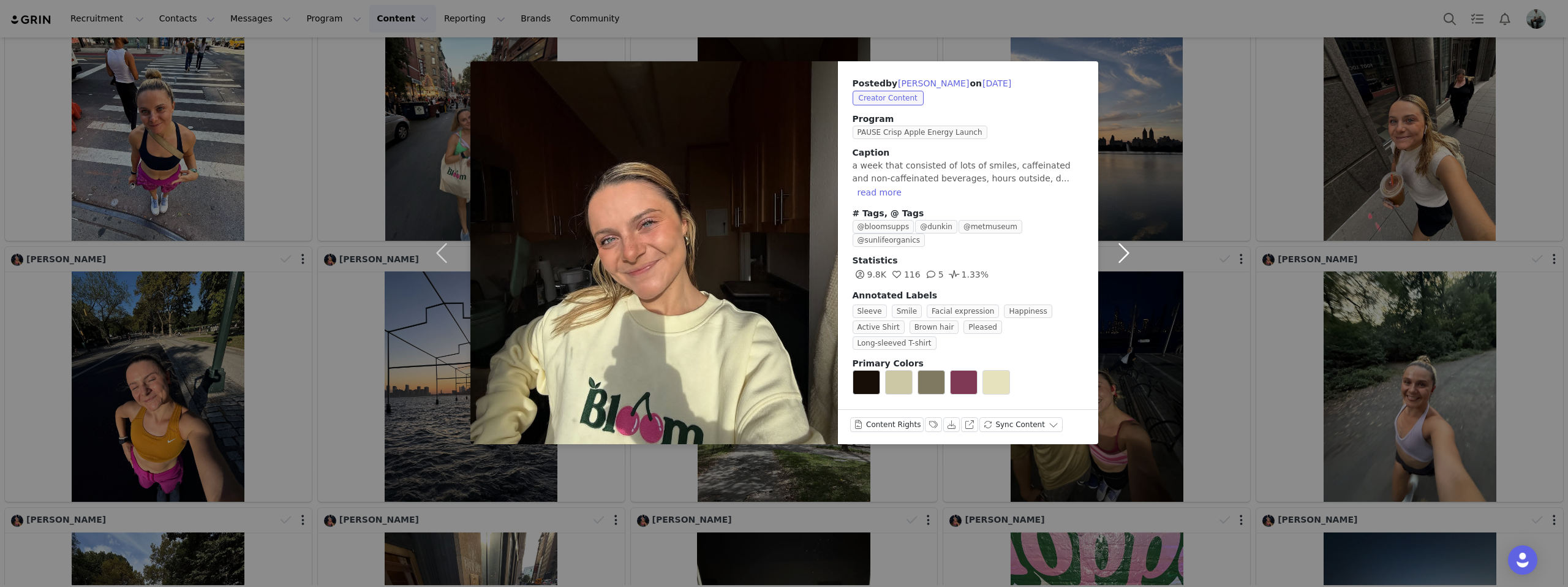
click at [1144, 202] on button "button" at bounding box center [1124, 252] width 51 height 383
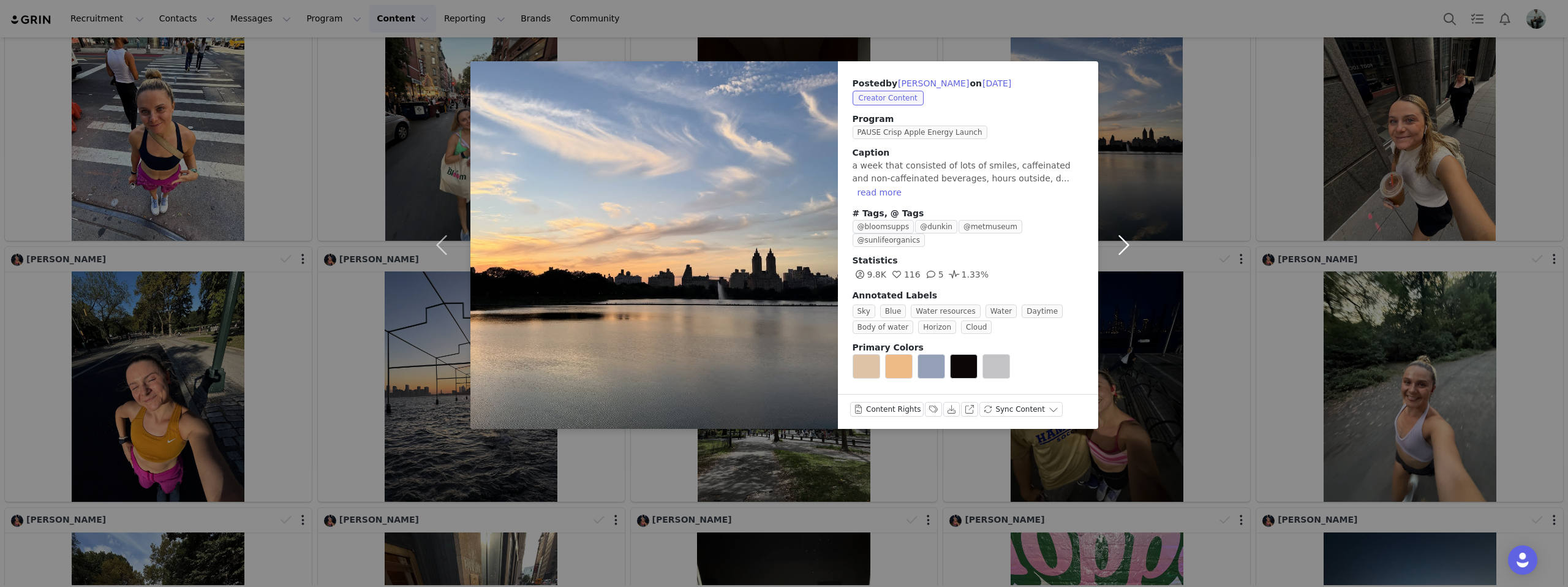
click at [1144, 202] on button "button" at bounding box center [1124, 244] width 51 height 367
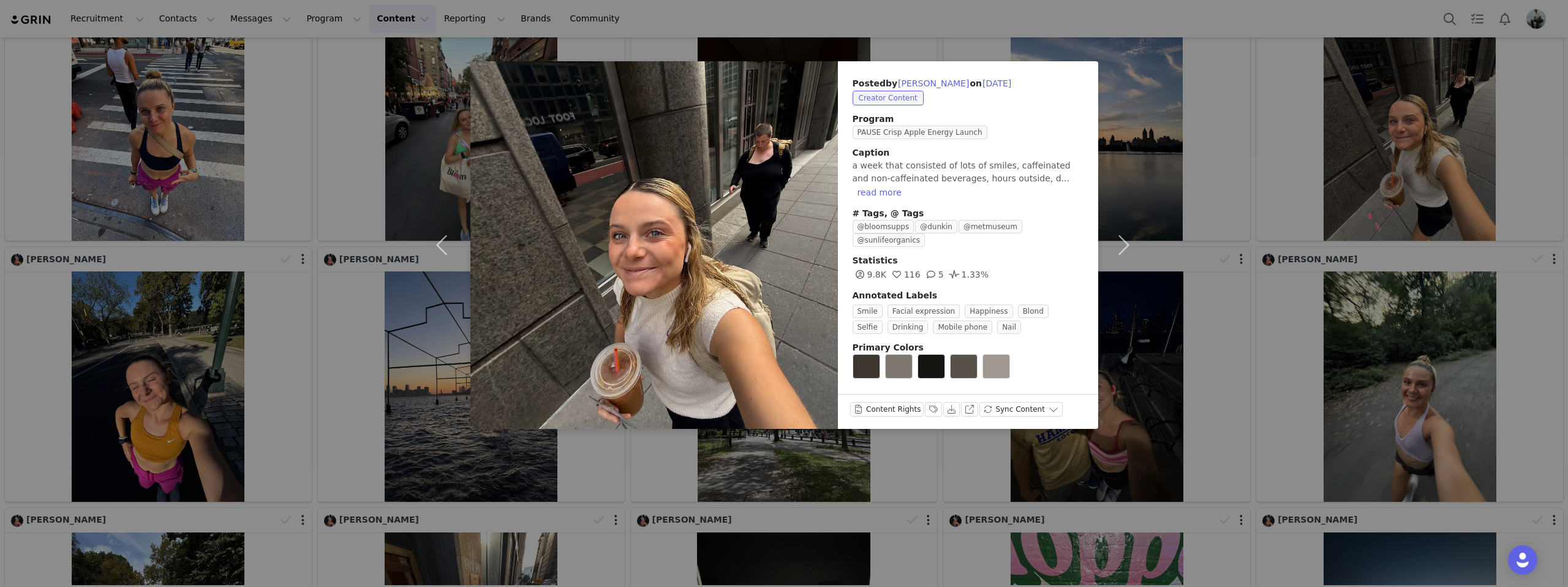
click at [1101, 27] on div "Posted by Kylie Oblak on Sep 21, 2025 Creator Content Program PAUSE Crisp Apple…" at bounding box center [784, 294] width 1568 height 587
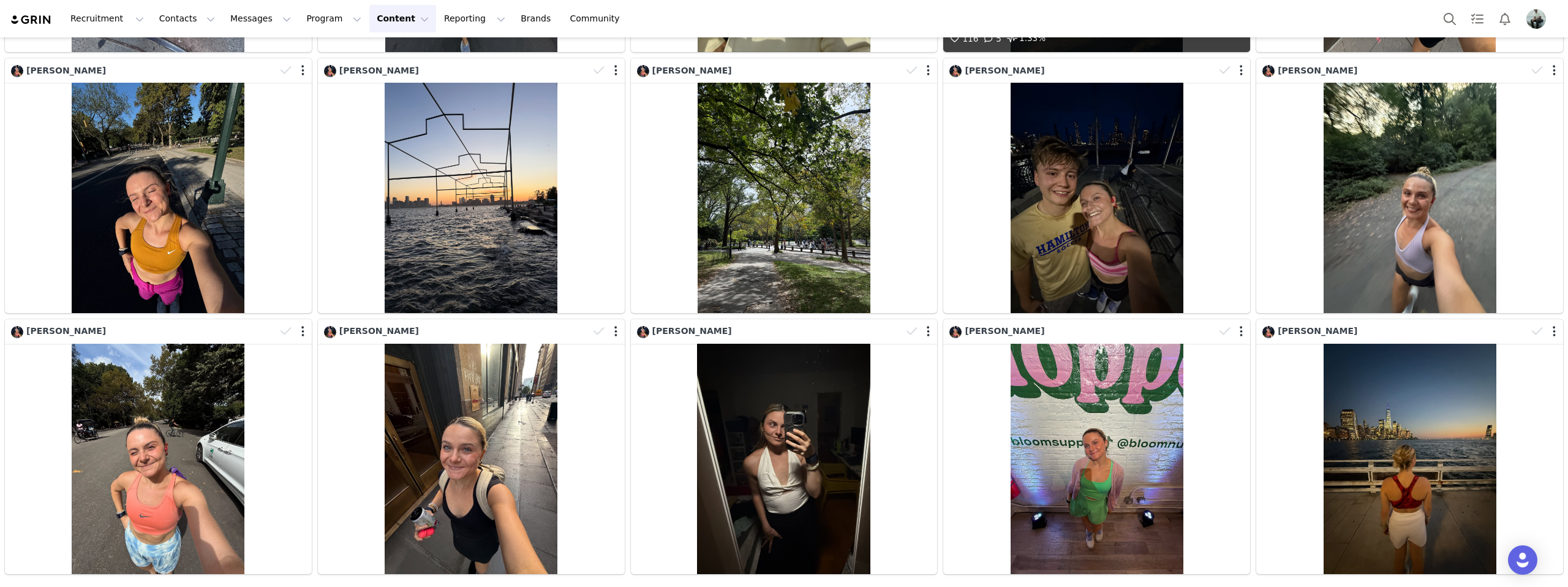
scroll to position [1084, 0]
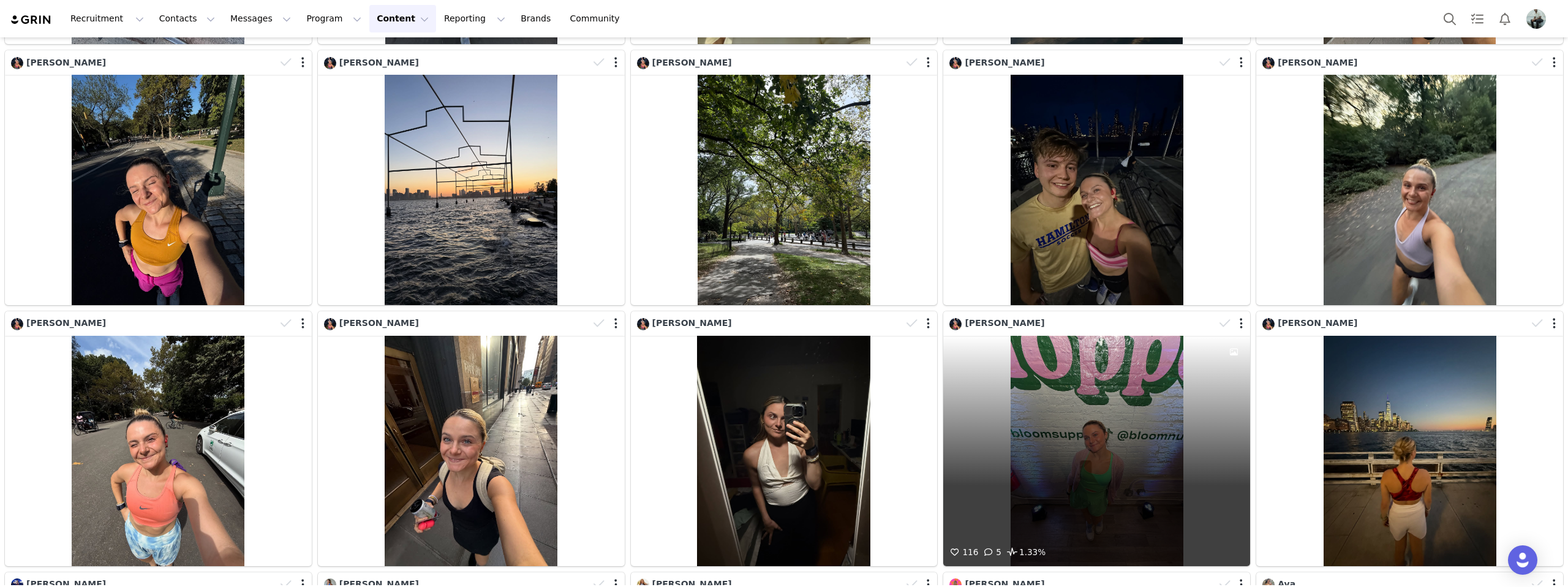
click at [1110, 435] on div "116 5 1.33%" at bounding box center [1097, 451] width 307 height 230
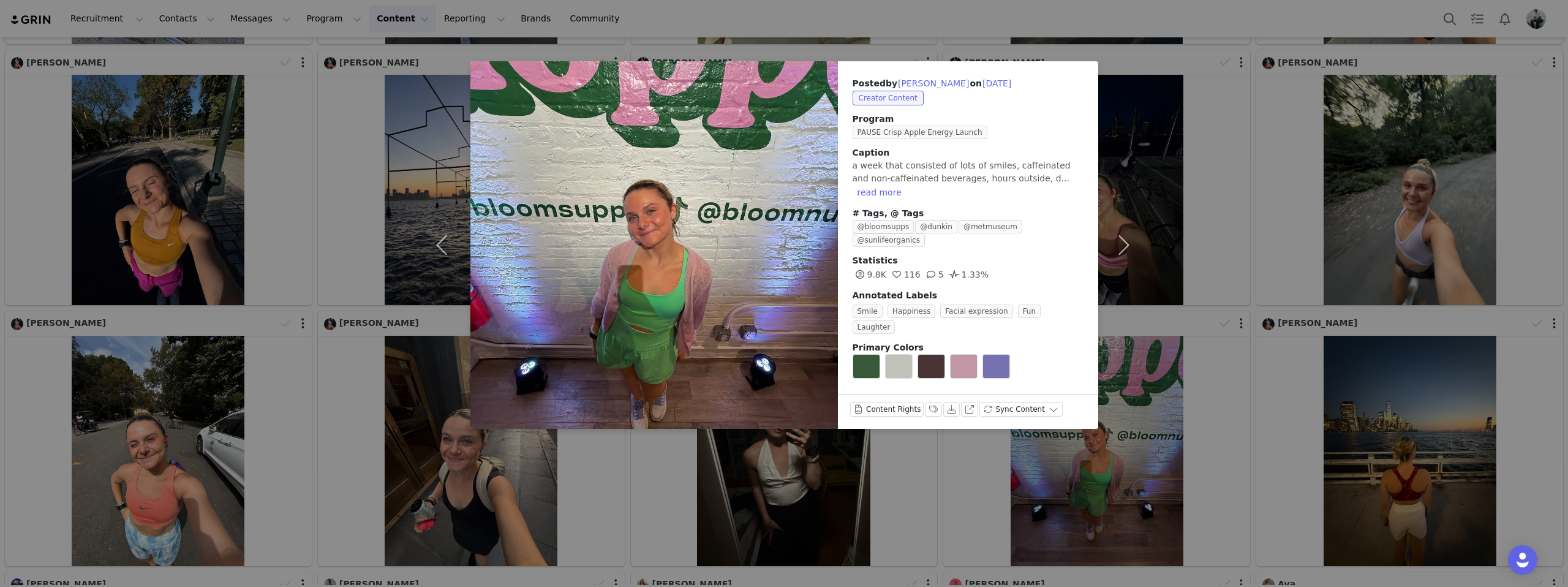
click at [1232, 176] on div "Posted by Kylie Oblak on Sep 21, 2025 Creator Content Program PAUSE Crisp Apple…" at bounding box center [784, 294] width 1568 height 587
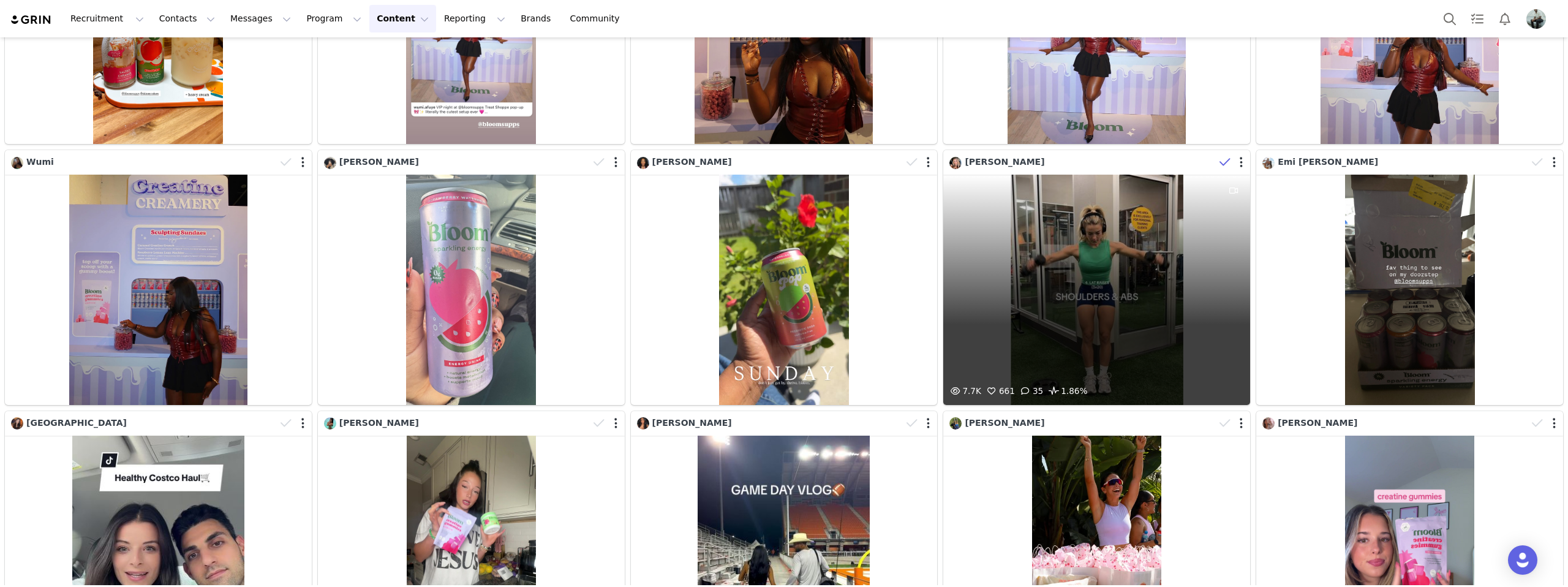
scroll to position [2551, 0]
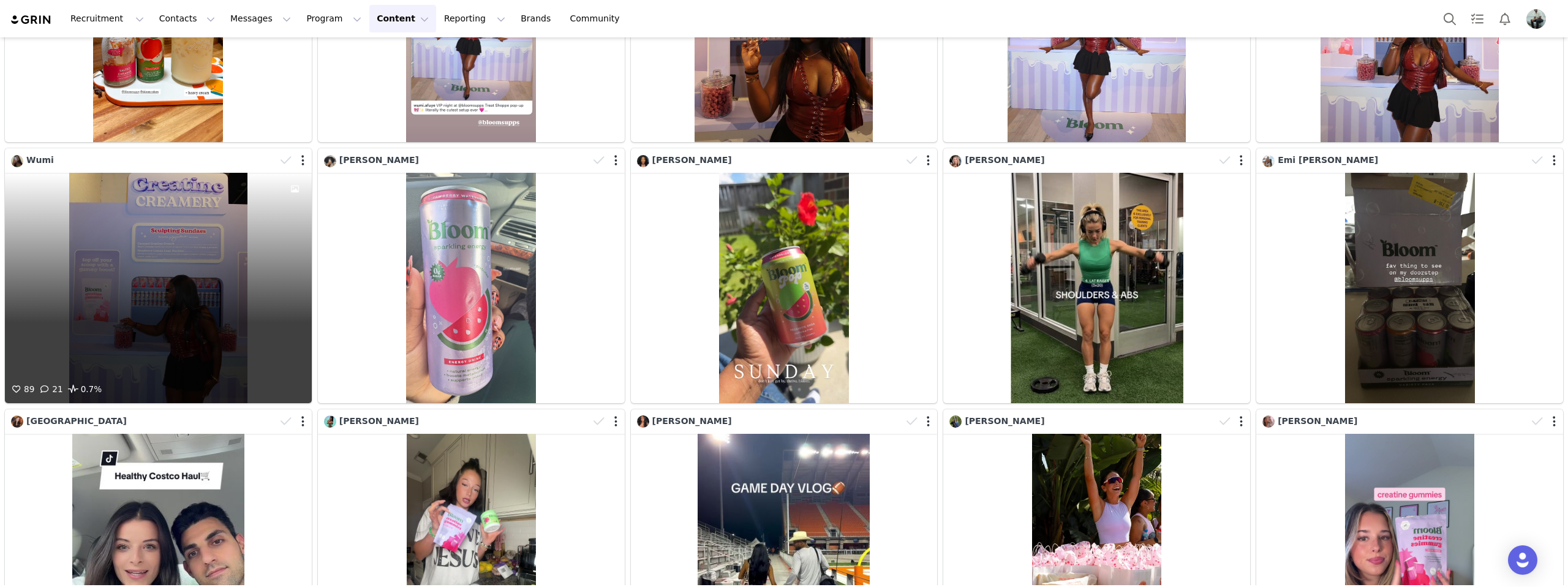
click at [119, 245] on div "89 21 0.7%" at bounding box center [158, 288] width 307 height 230
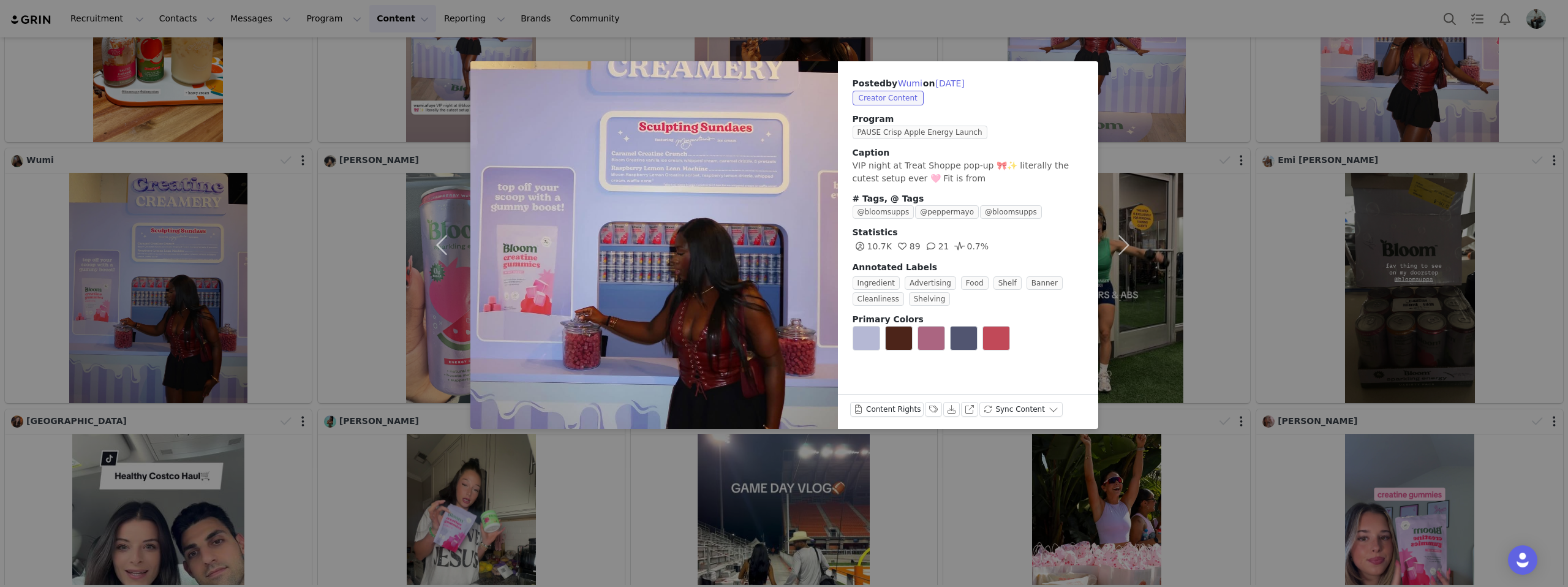
click at [1390, 257] on div "Posted by Wumi on Sep 21, 2025 Creator Content Program PAUSE Crisp Apple Energy…" at bounding box center [784, 294] width 1568 height 587
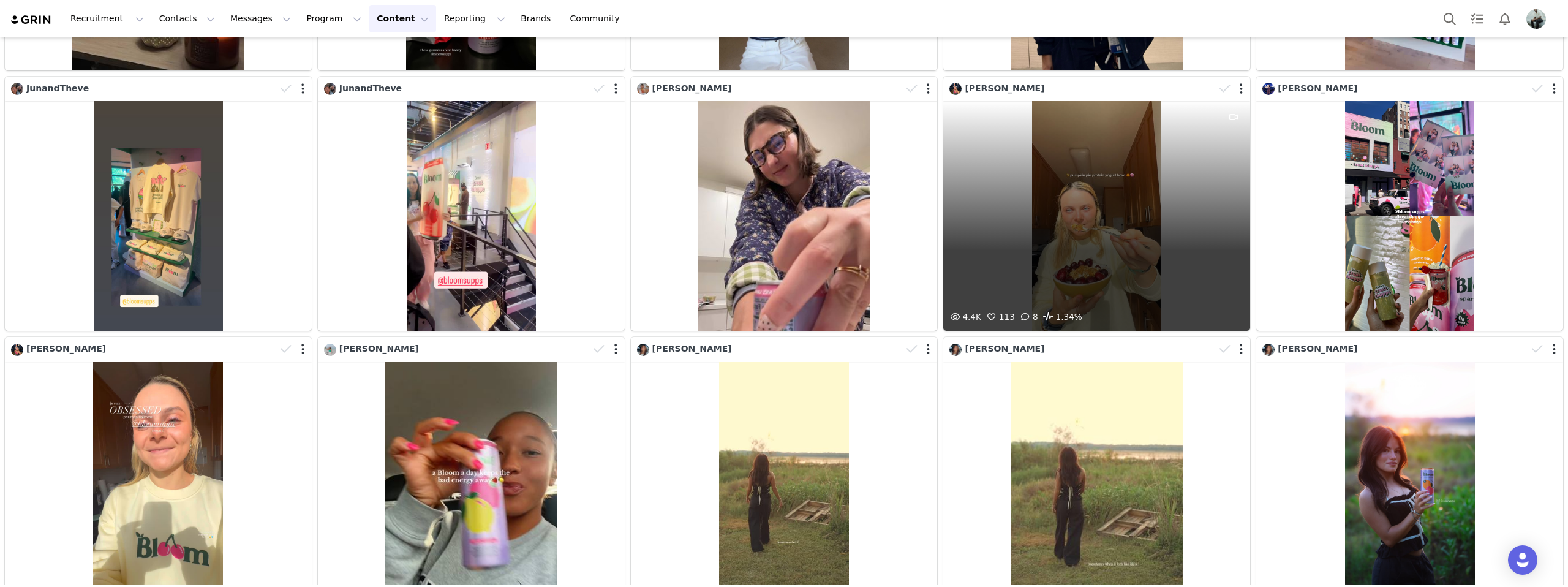
scroll to position [4213, 0]
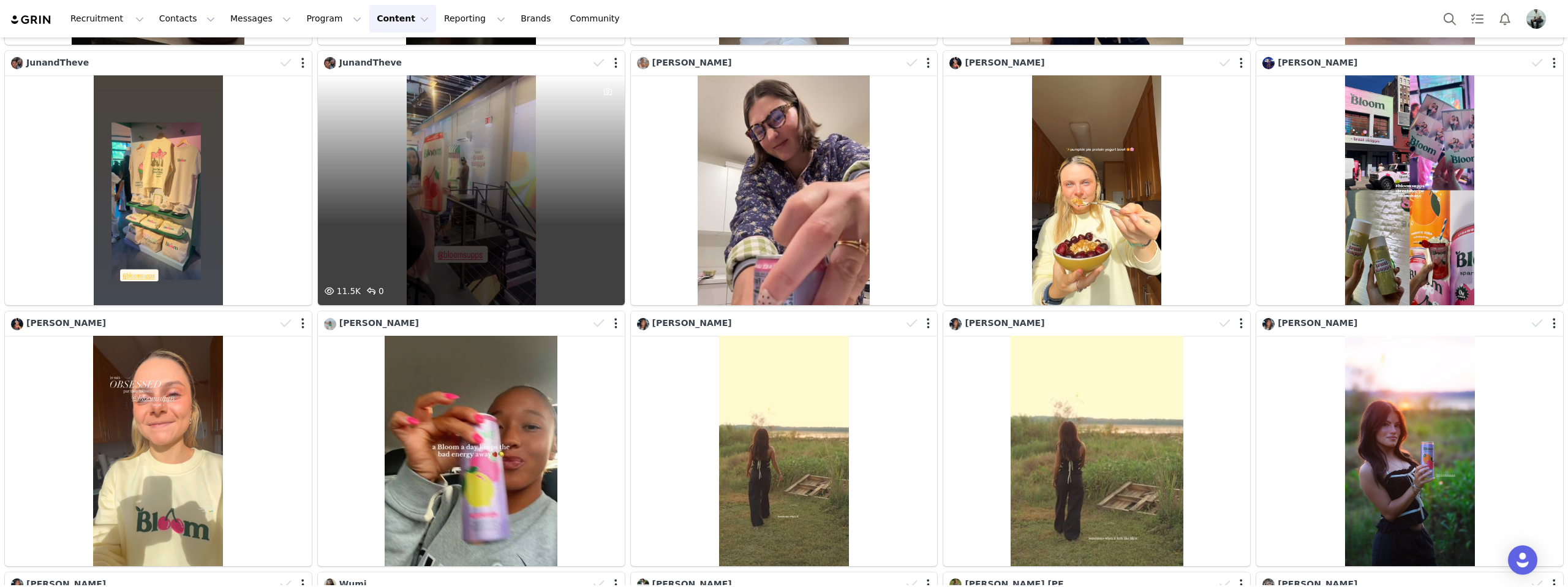
click at [572, 159] on div "11.5K 0" at bounding box center [471, 191] width 307 height 230
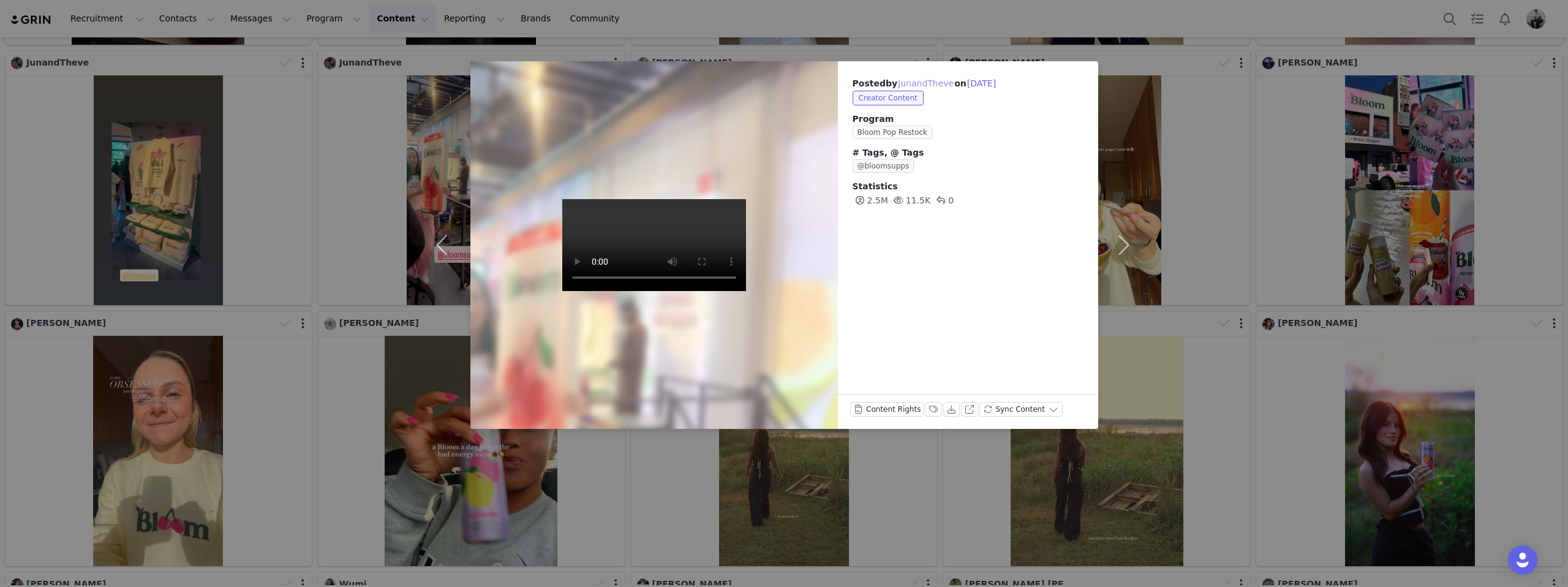
click at [909, 85] on button "JunandTheve" at bounding box center [926, 83] width 57 height 15
type input "JunandTheve"
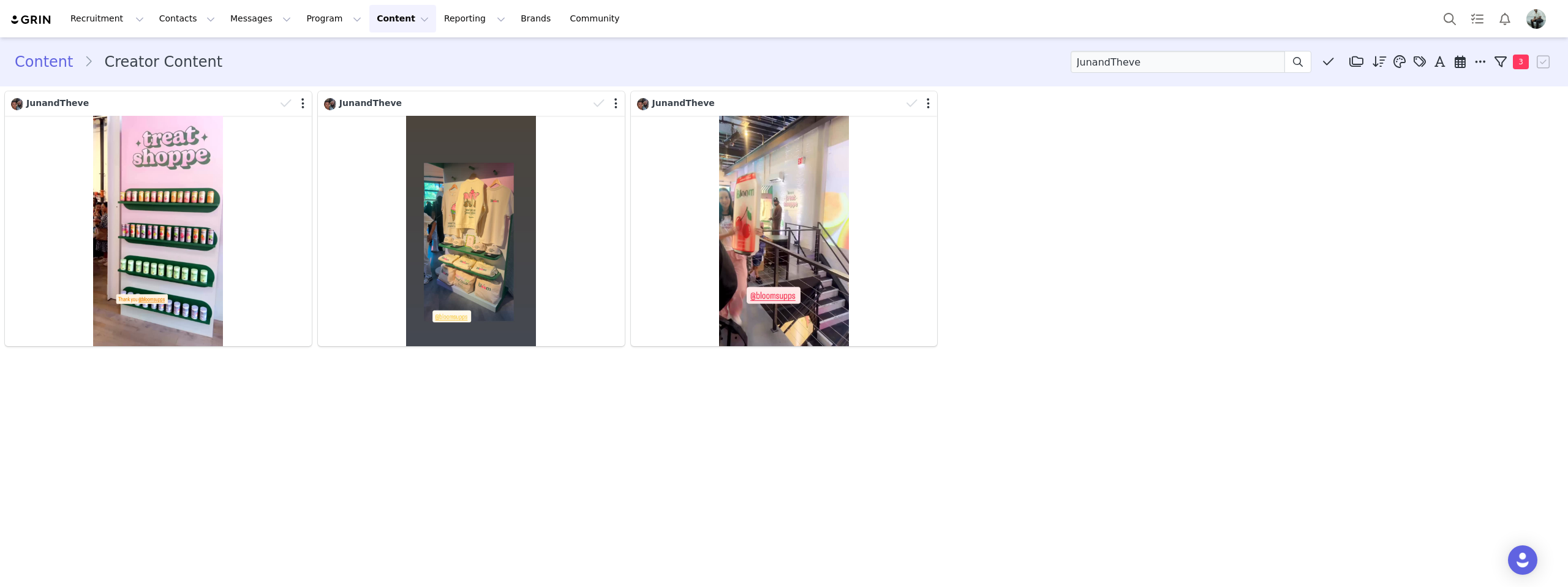
scroll to position [0, 0]
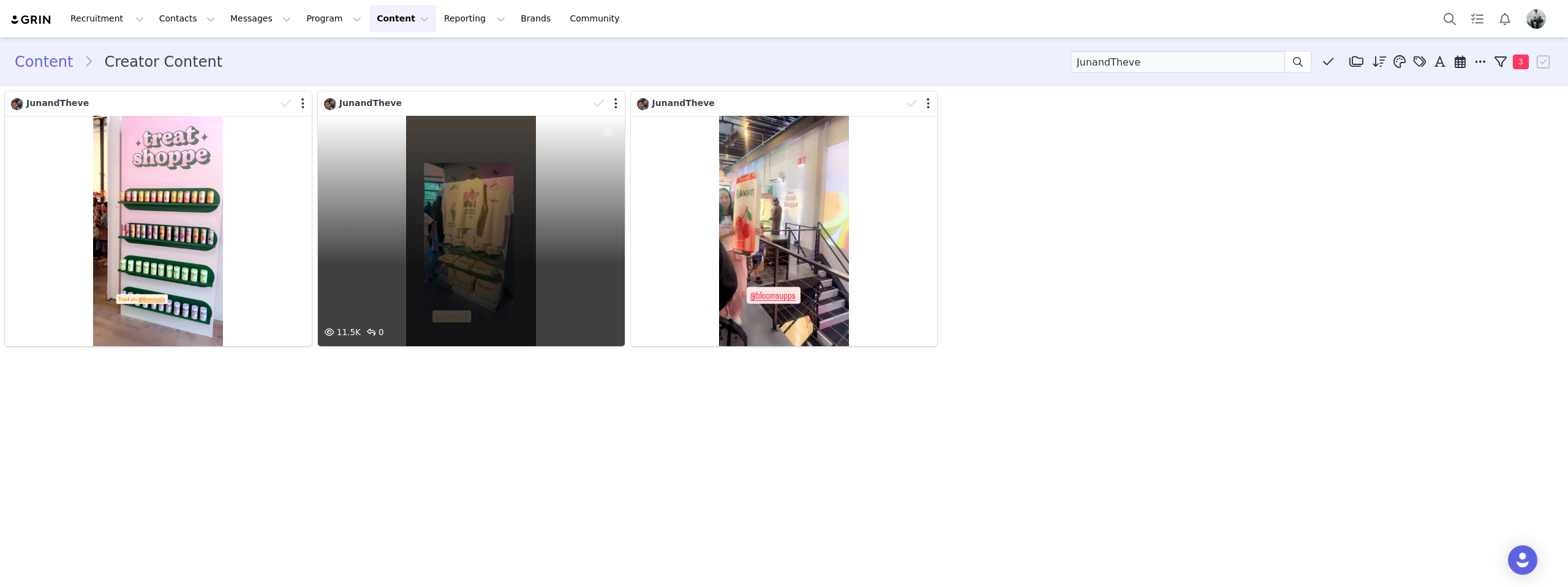
click at [539, 240] on div "11.5K 0" at bounding box center [471, 231] width 307 height 230
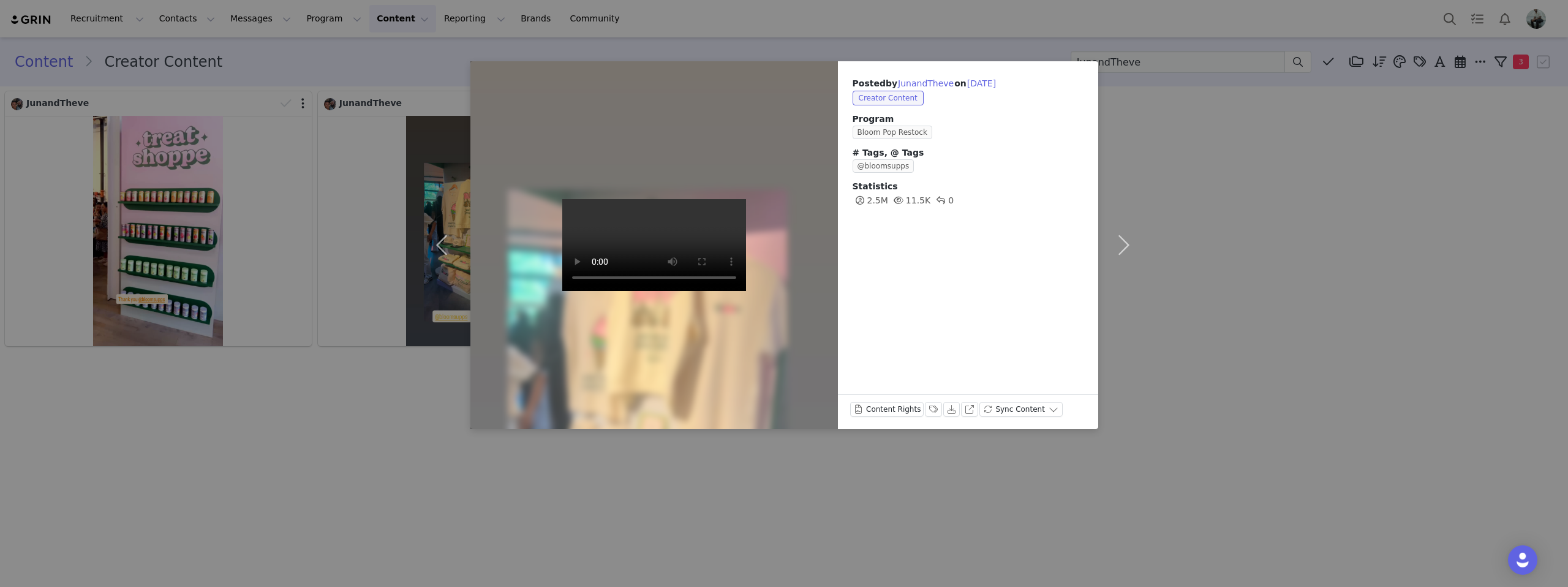
click at [299, 382] on div "Posted by JunandTheve on Sep 21, 2025 Creator Content Program Bloom Pop Restock…" at bounding box center [784, 294] width 1568 height 587
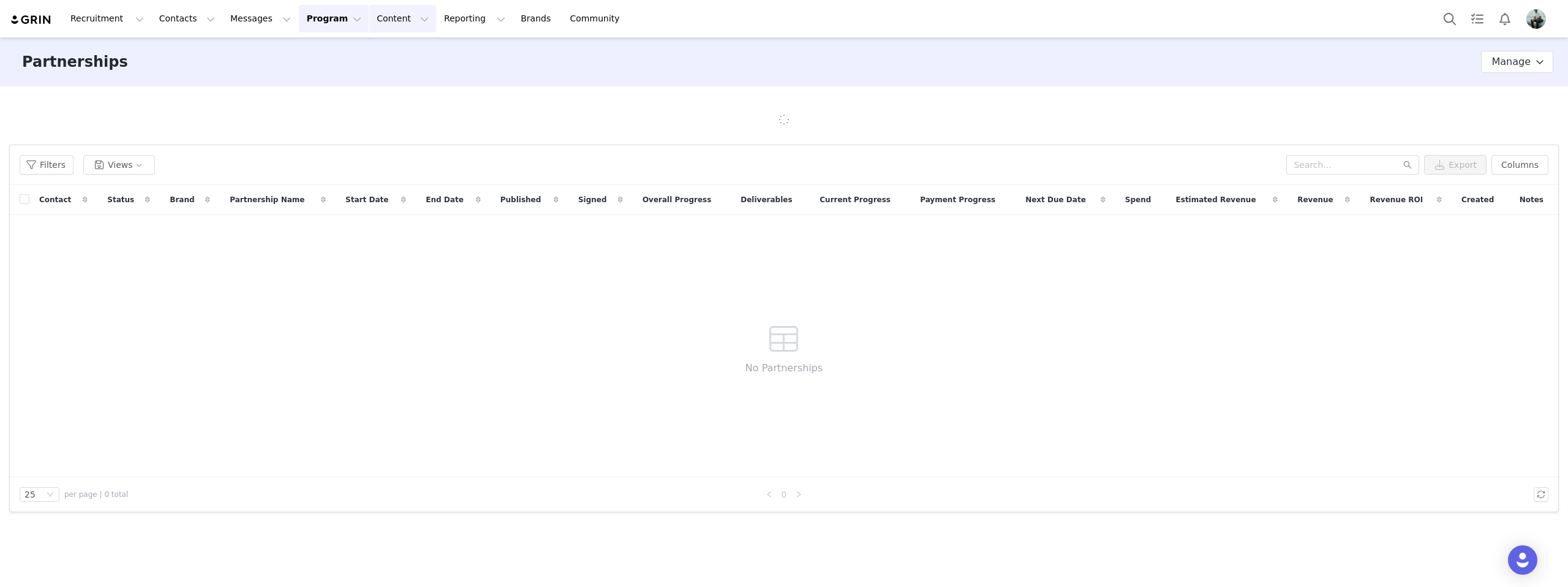
click at [378, 21] on button "Content Content" at bounding box center [403, 19] width 67 height 28
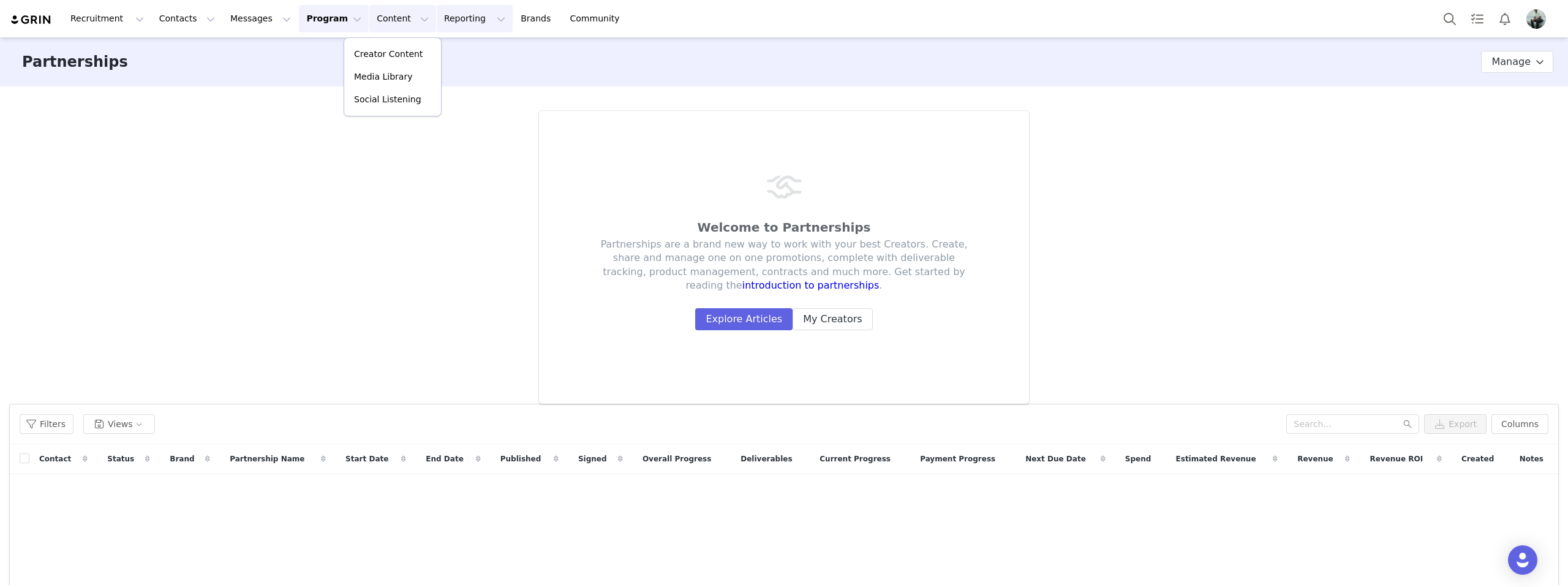
click at [455, 18] on button "Reporting Reporting" at bounding box center [474, 19] width 76 height 28
click at [425, 55] on p "Dashboard" at bounding box center [438, 54] width 46 height 13
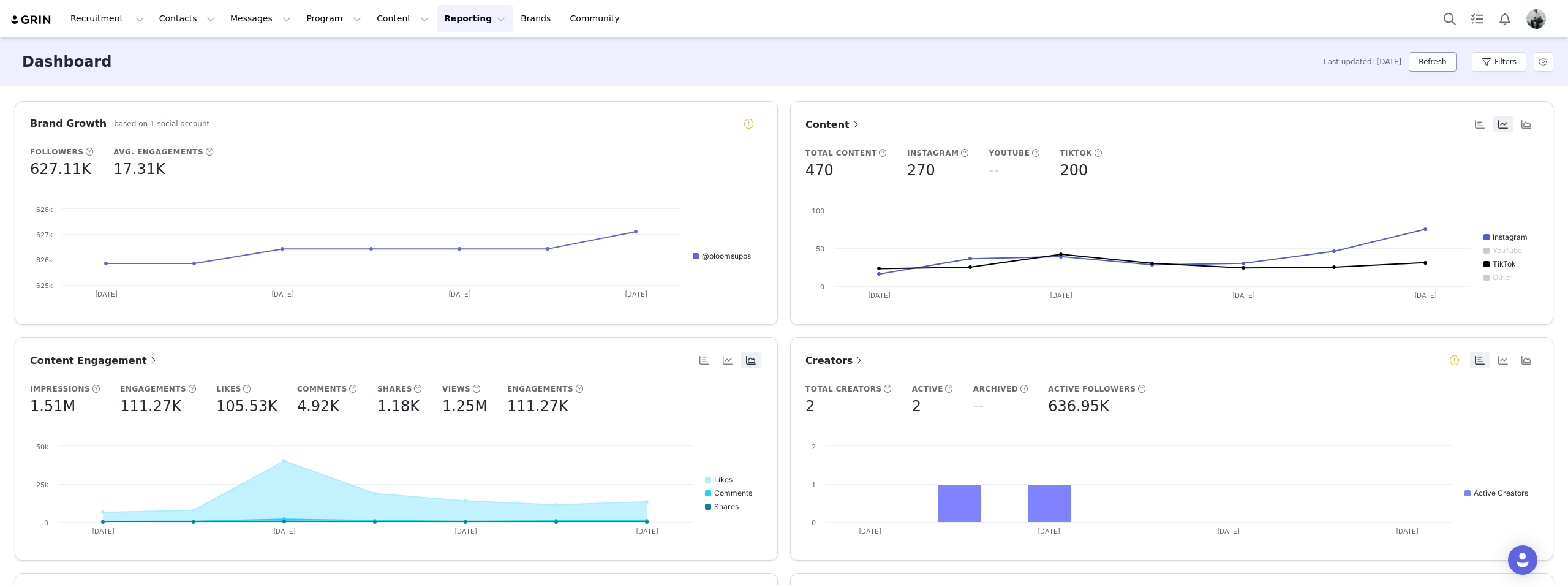
click at [1425, 57] on button "Refresh" at bounding box center [1432, 62] width 47 height 20
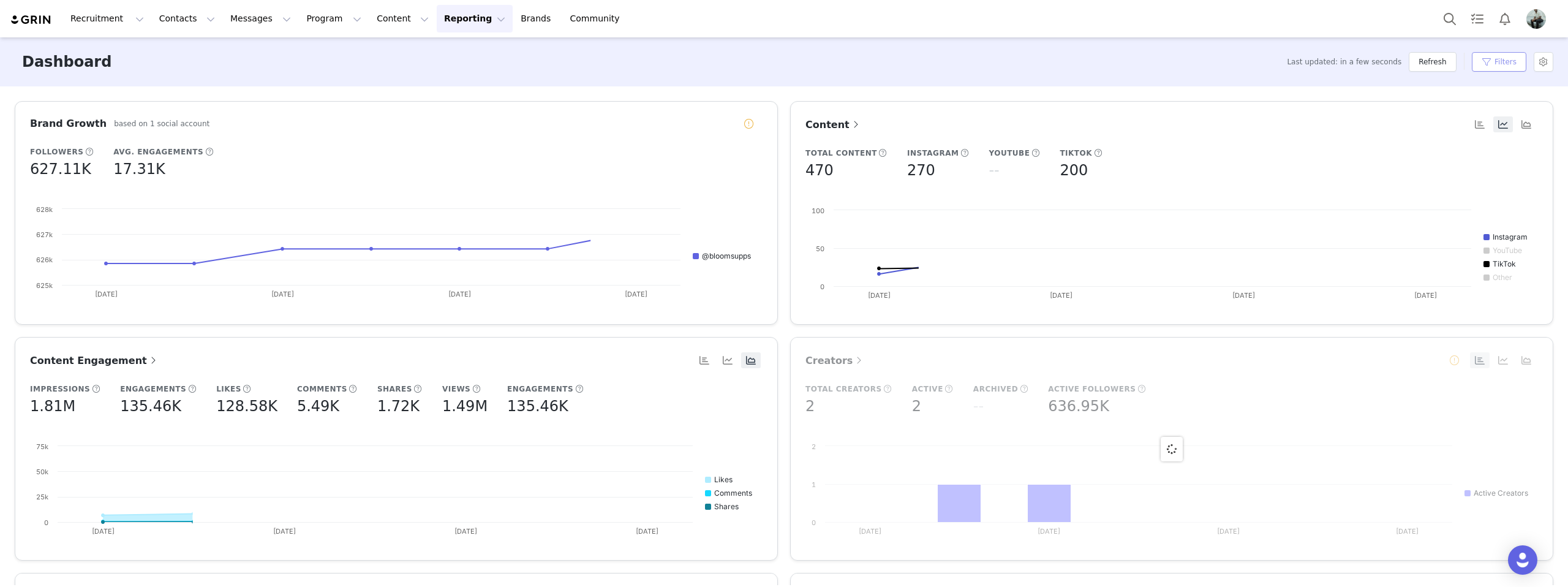
click at [1500, 57] on button "Filters" at bounding box center [1498, 62] width 54 height 20
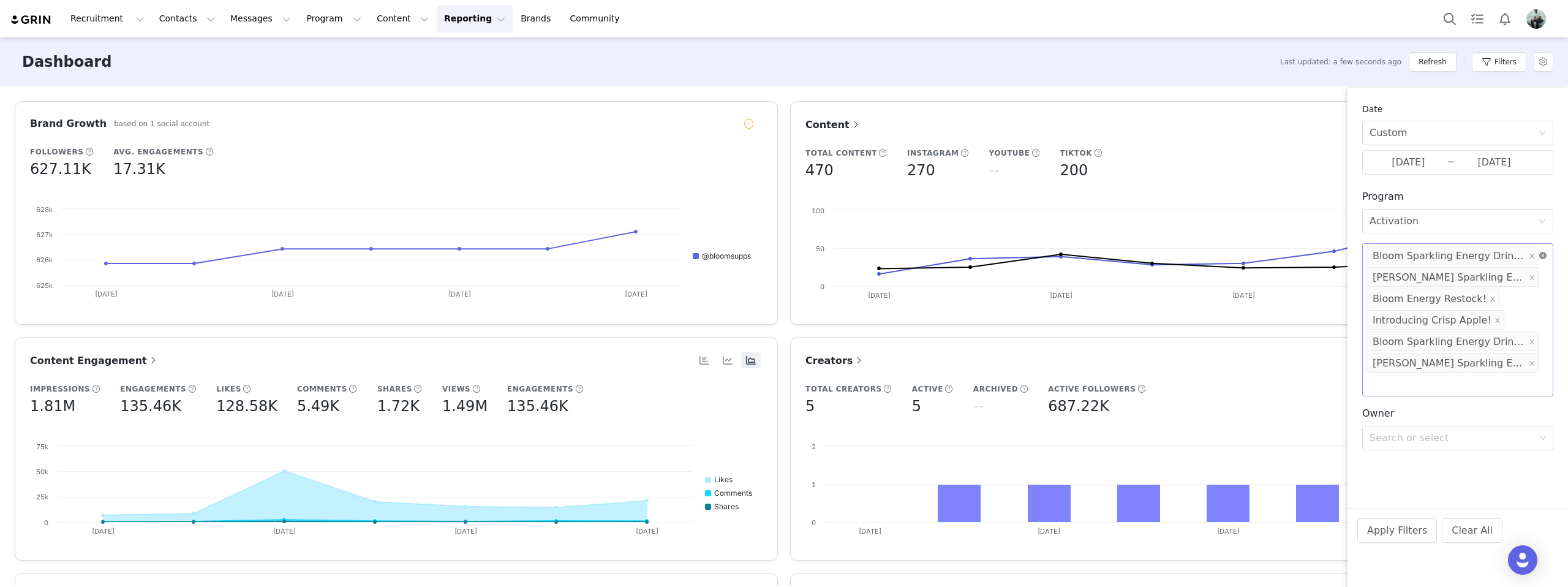
click at [1541, 252] on icon "icon: close-circle" at bounding box center [1542, 255] width 7 height 7
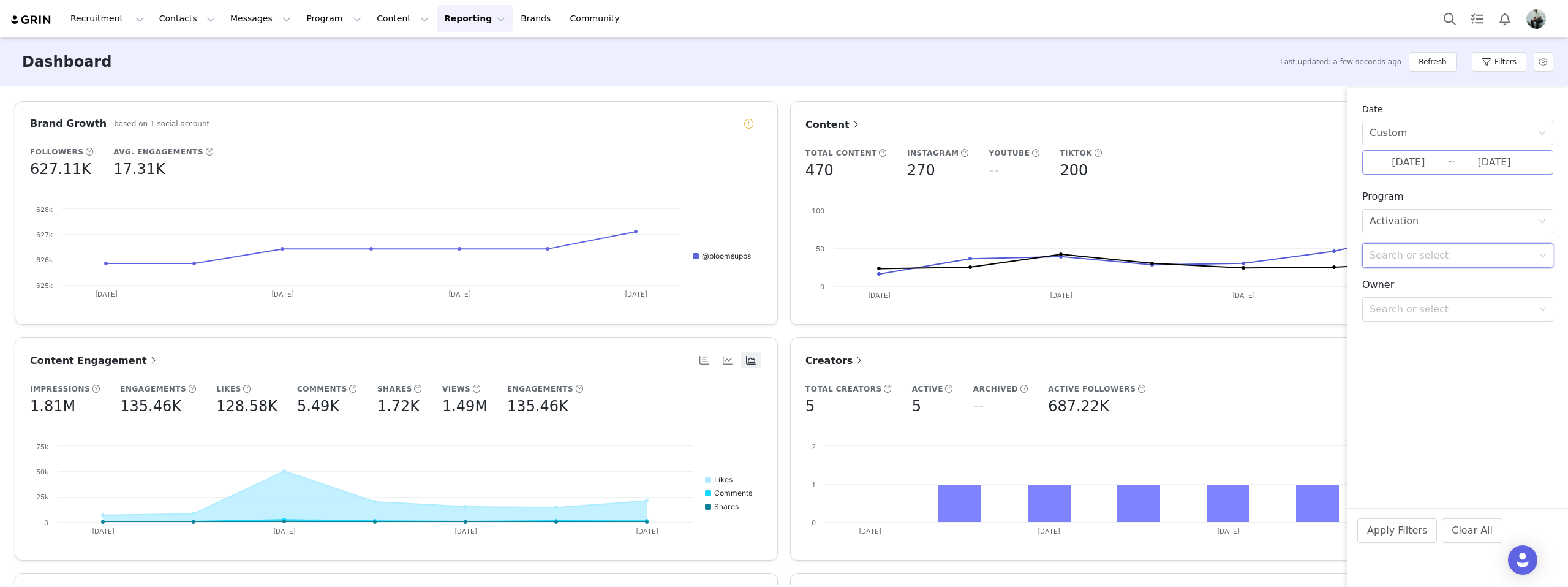
click at [1408, 162] on input "09/14/2025" at bounding box center [1408, 163] width 78 height 16
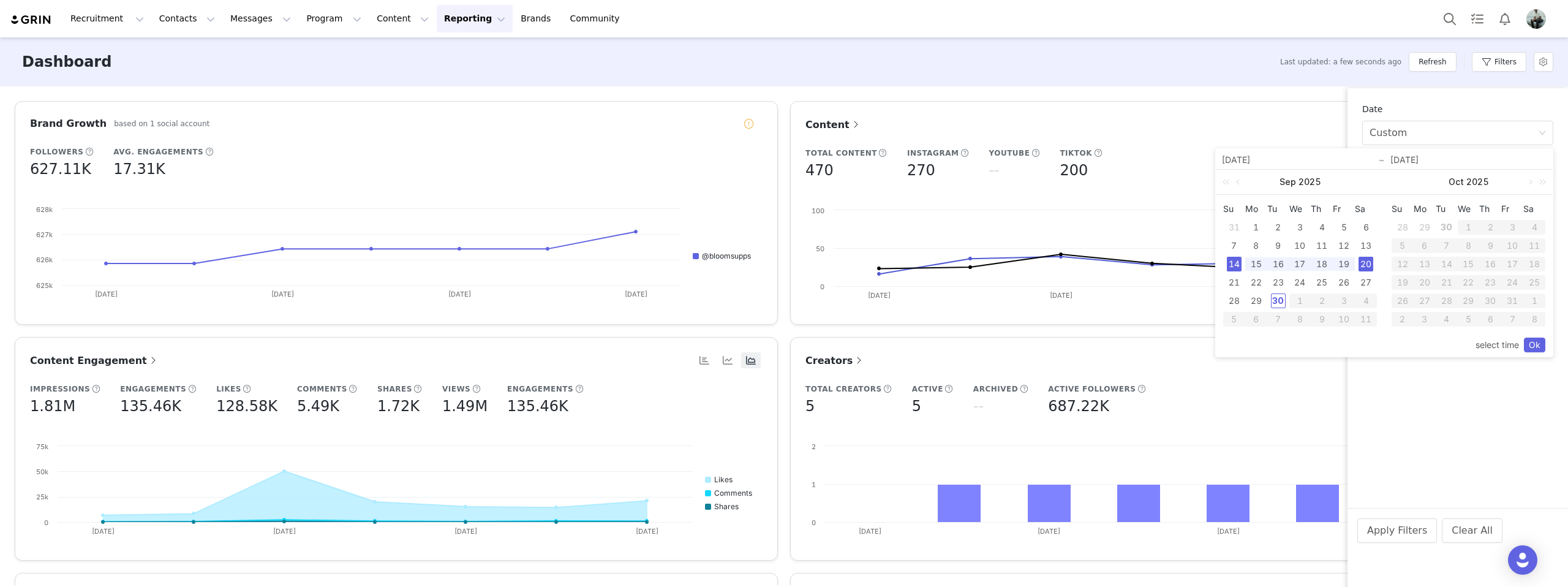
click at [1362, 263] on div "20" at bounding box center [1365, 264] width 15 height 15
click at [1233, 282] on div "21" at bounding box center [1233, 282] width 15 height 15
type input "09/20/2025"
type input "09/21/2025"
type input "09/20/2025"
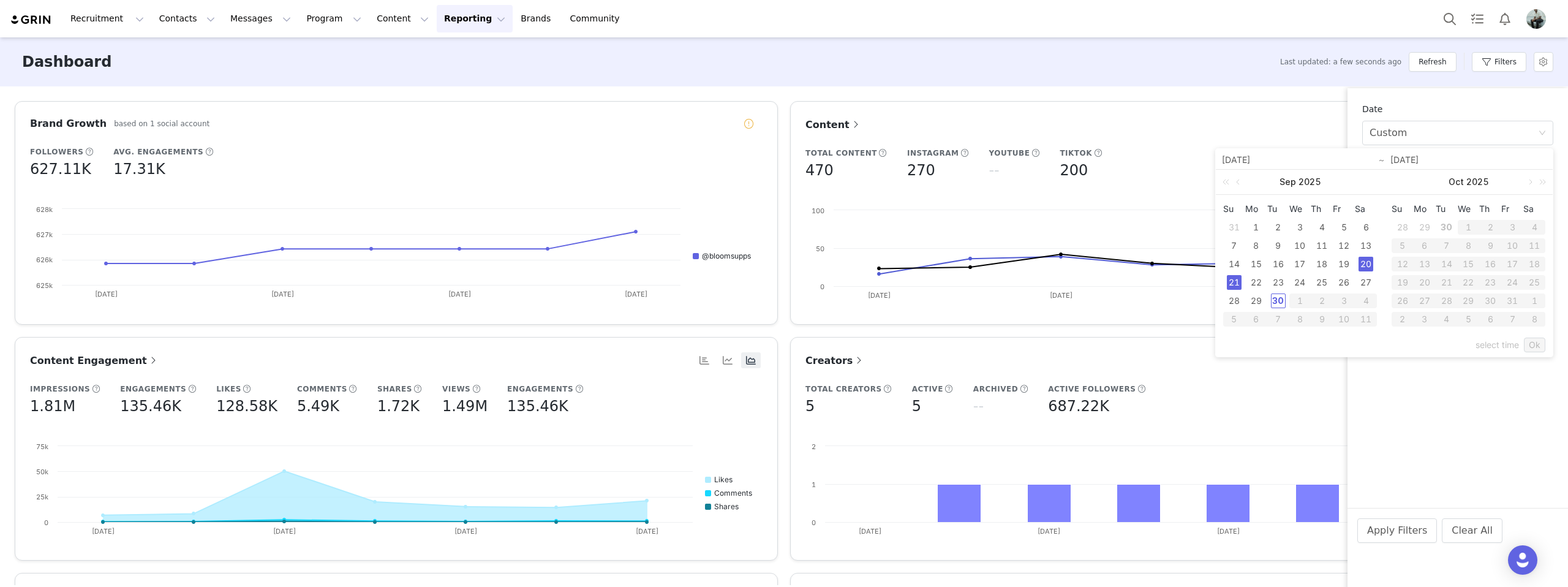
type input "09/21/2025"
click at [1537, 348] on link "Ok" at bounding box center [1535, 345] width 22 height 15
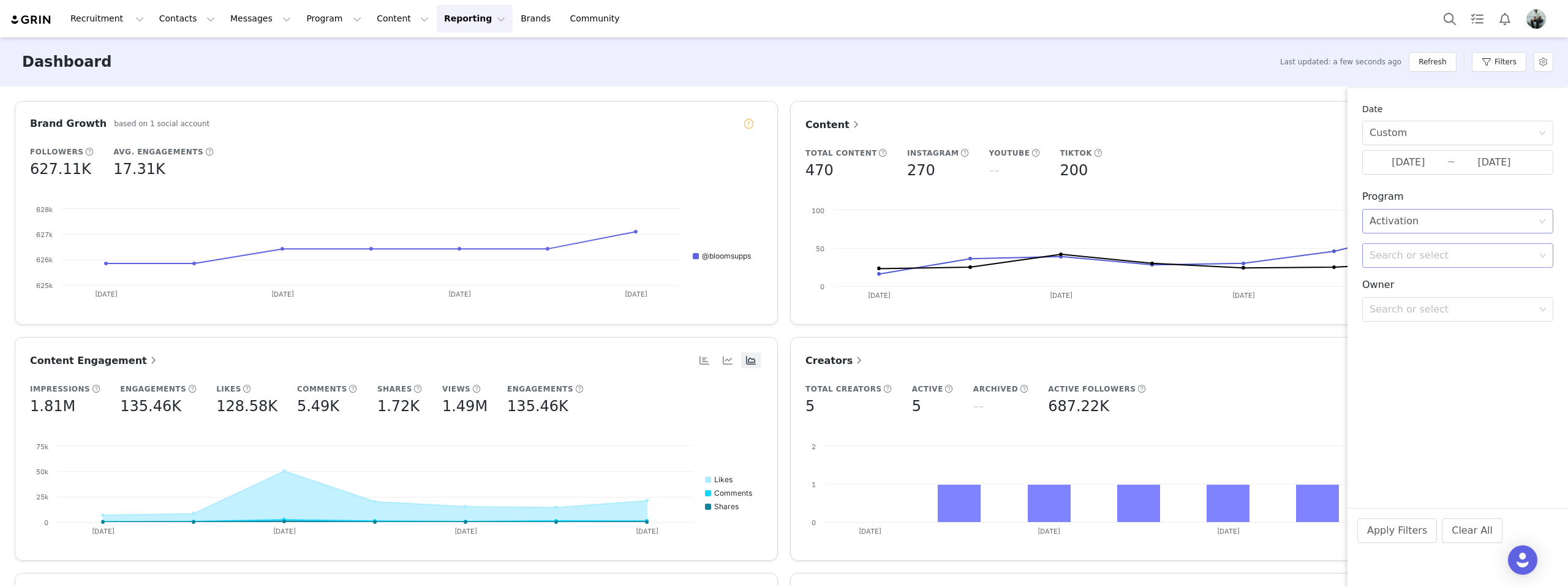
click at [1464, 228] on div "Select Activation" at bounding box center [1453, 222] width 168 height 24
click at [1458, 222] on div "Select Activation" at bounding box center [1453, 222] width 168 height 24
click at [1386, 534] on button "Apply Filters" at bounding box center [1397, 530] width 80 height 25
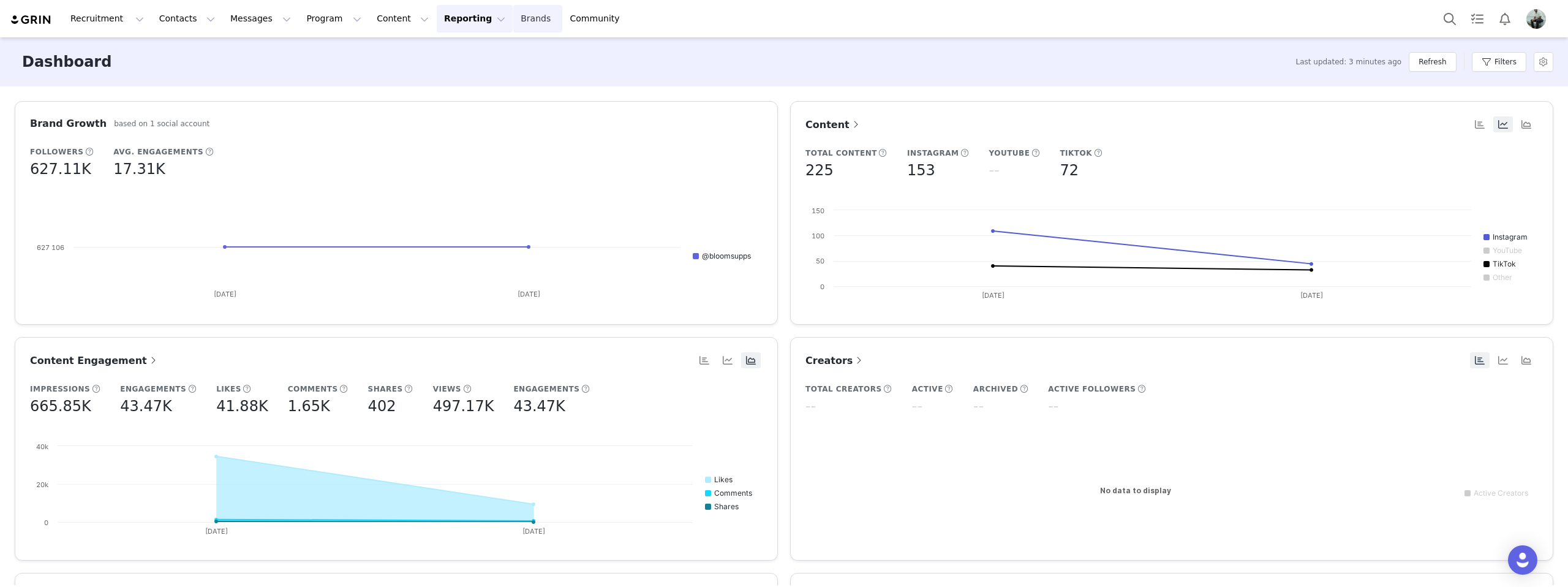
click at [513, 24] on link "Brands Brands" at bounding box center [536, 19] width 48 height 28
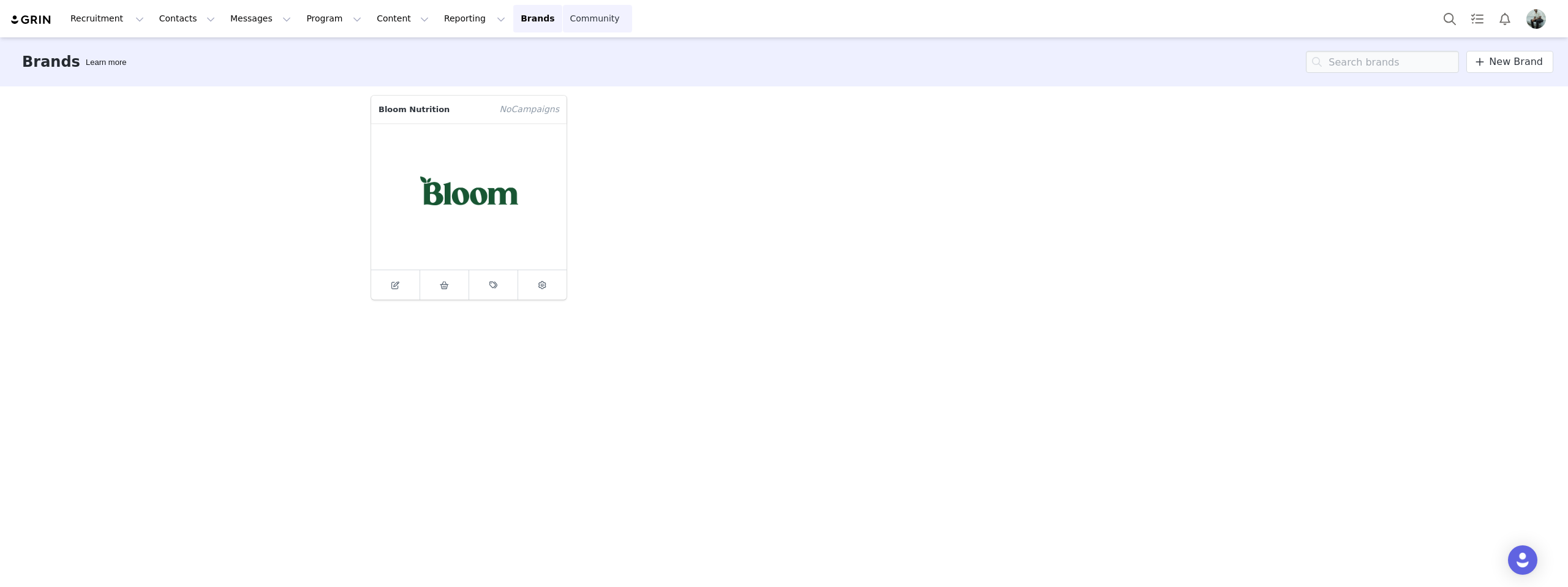
click at [563, 23] on link "Community Community" at bounding box center [597, 19] width 70 height 28
click at [240, 17] on button "Messages Messages" at bounding box center [260, 19] width 76 height 28
click at [369, 17] on button "Content Content" at bounding box center [403, 19] width 67 height 28
click at [393, 53] on p "Creator Content" at bounding box center [389, 54] width 69 height 13
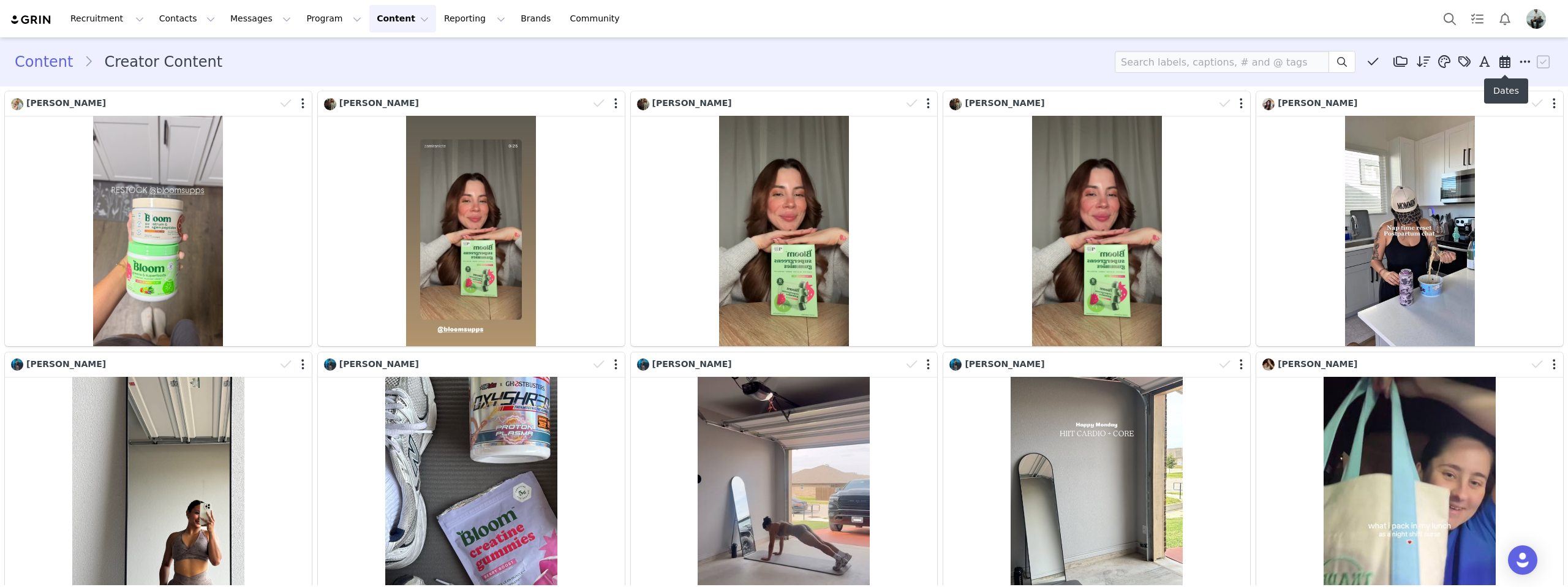
click at [1505, 61] on icon at bounding box center [1504, 62] width 11 height 12
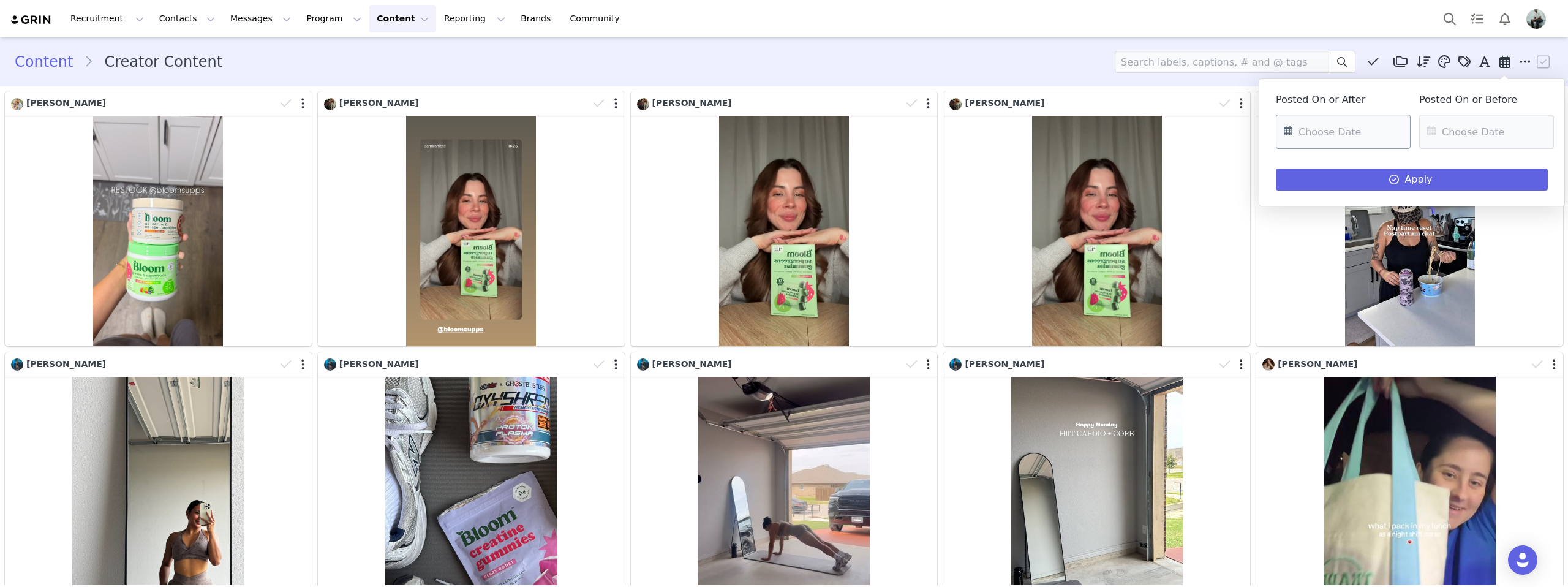
click at [1355, 140] on input "text" at bounding box center [1343, 131] width 135 height 34
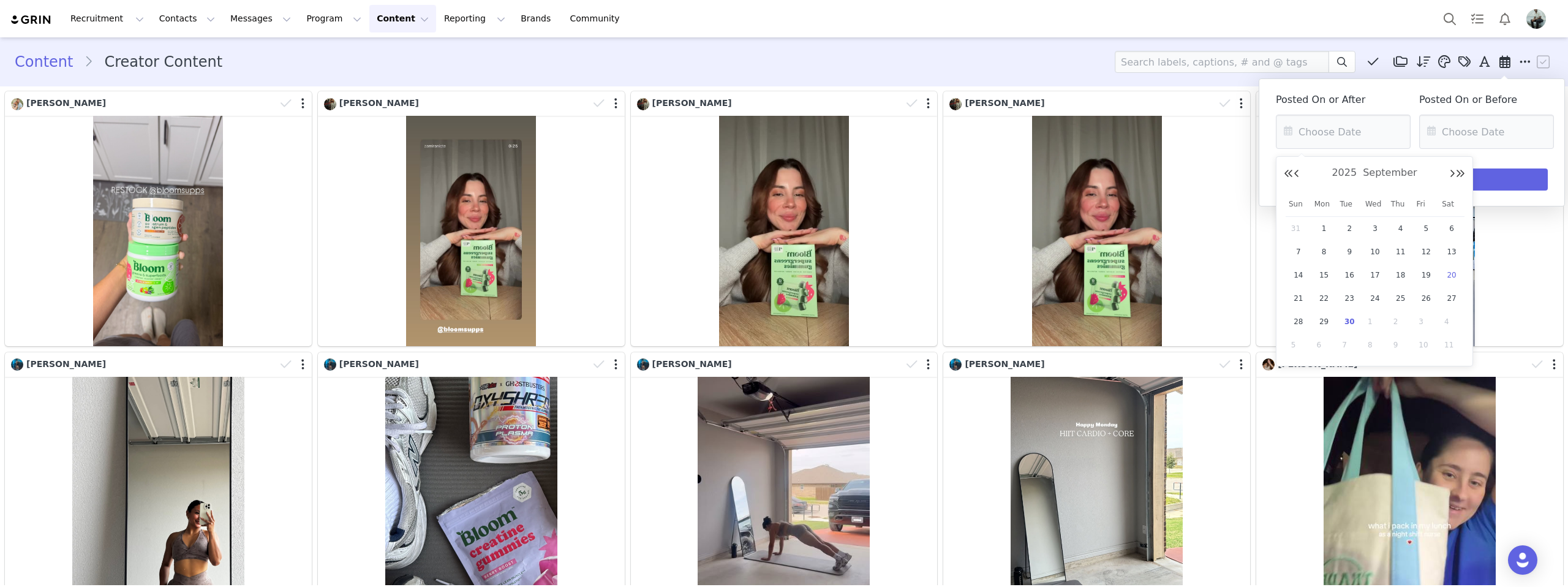
click at [1448, 278] on span "20" at bounding box center [1451, 275] width 15 height 15
type input "09/20/2025"
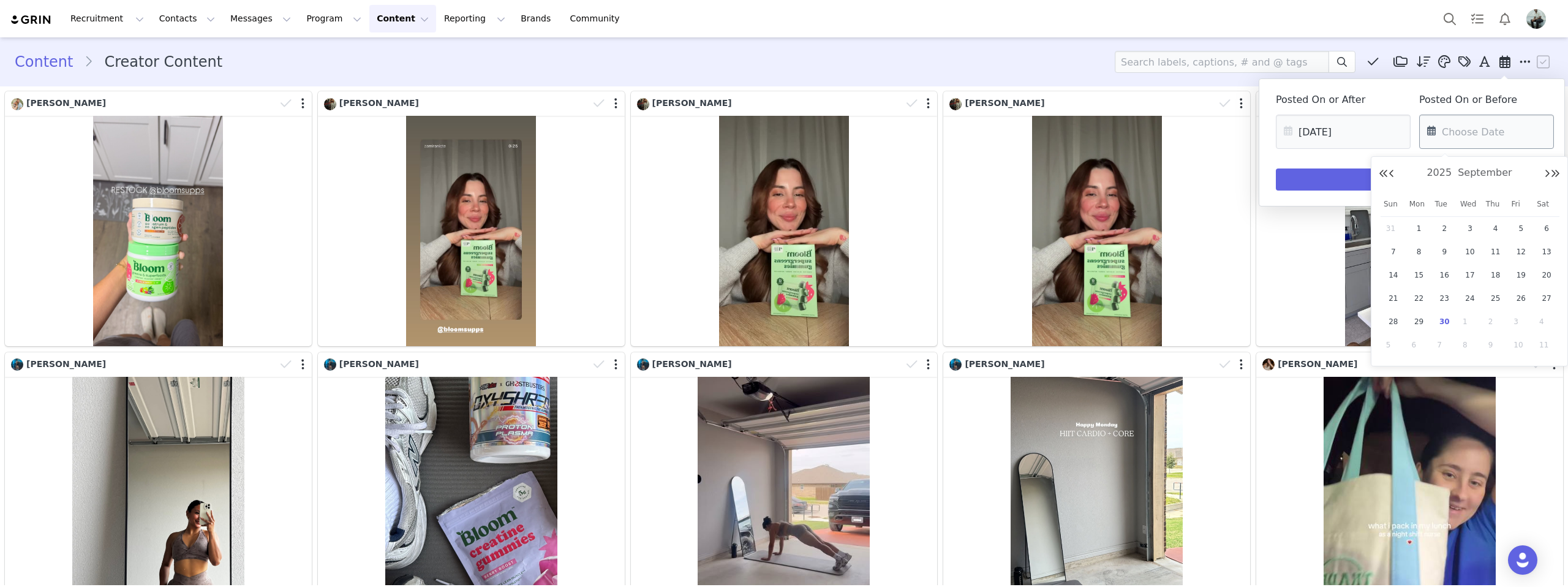
click at [1463, 133] on input "text" at bounding box center [1486, 131] width 135 height 34
click at [1397, 129] on icon at bounding box center [1396, 131] width 22 height 34
click at [1468, 129] on input "text" at bounding box center [1486, 131] width 135 height 34
click at [1398, 297] on span "21" at bounding box center [1393, 298] width 15 height 15
type input "09/21/2025"
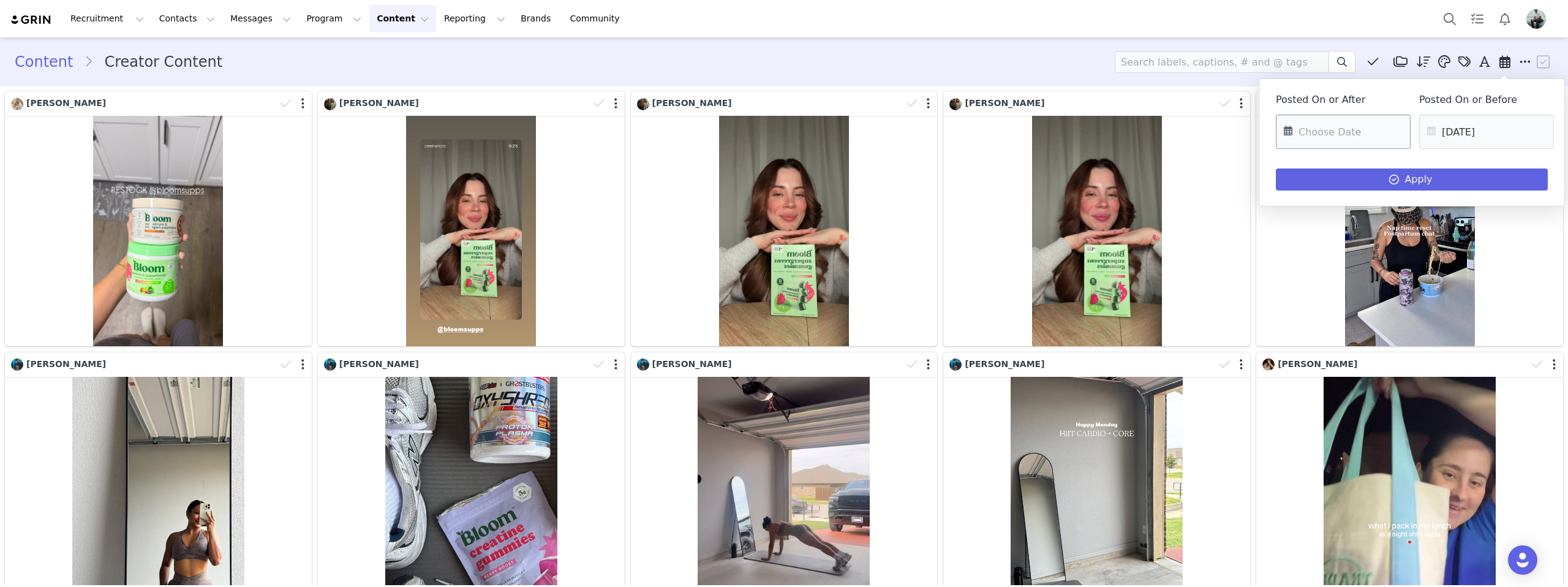
click at [1380, 146] on input "text" at bounding box center [1343, 131] width 135 height 34
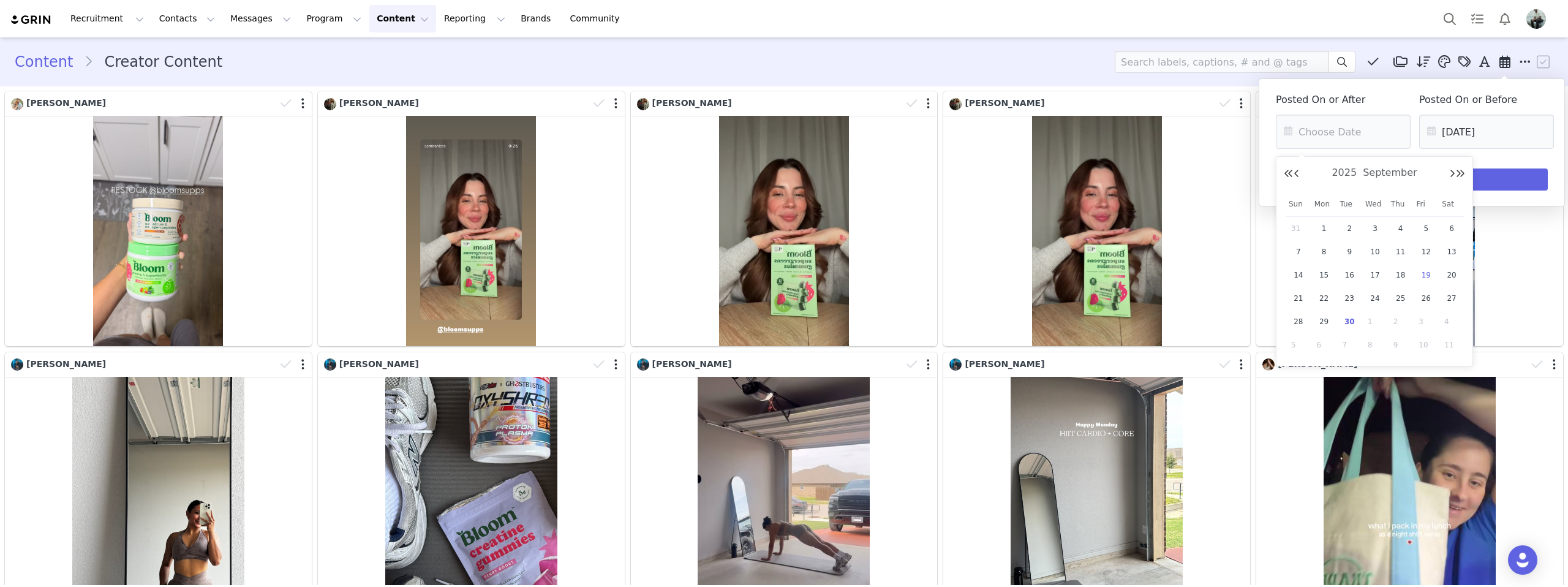
click at [1417, 277] on div "19" at bounding box center [1426, 275] width 26 height 19
type input "09/19/2025"
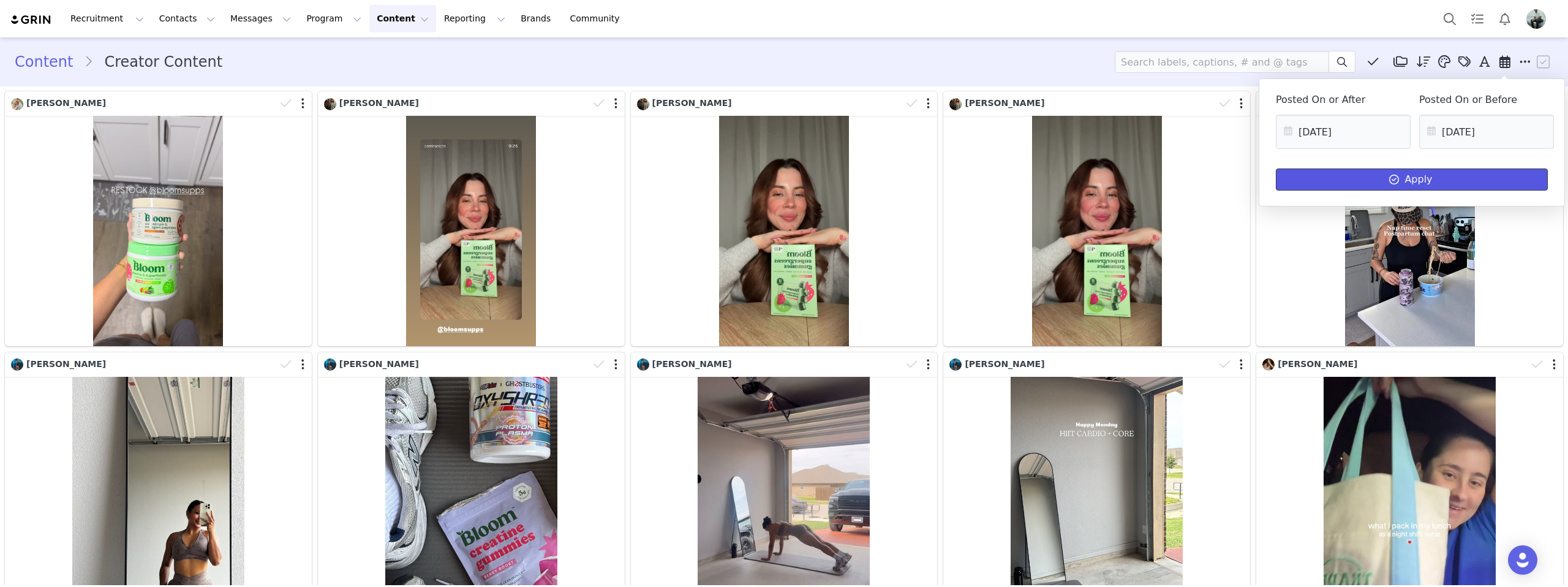
click at [1371, 182] on button "Apply" at bounding box center [1411, 179] width 272 height 22
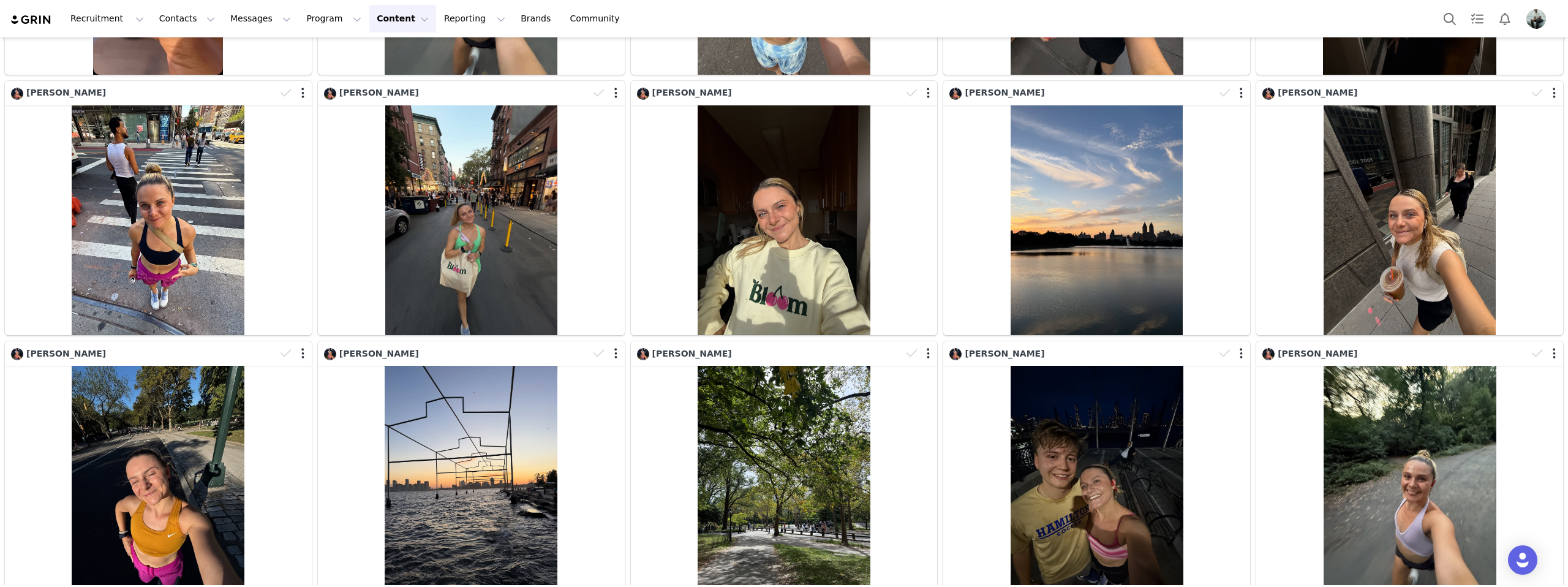
scroll to position [791, 0]
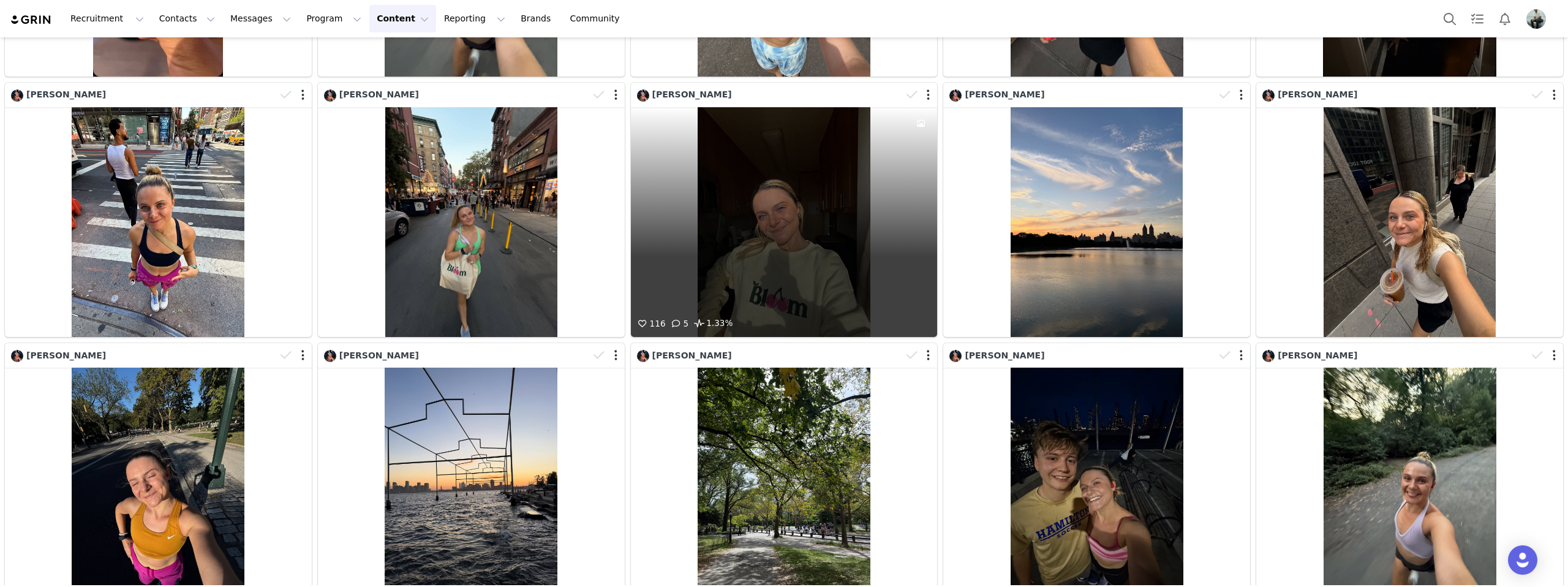
click at [798, 277] on div "116 5 1.33%" at bounding box center [784, 223] width 307 height 230
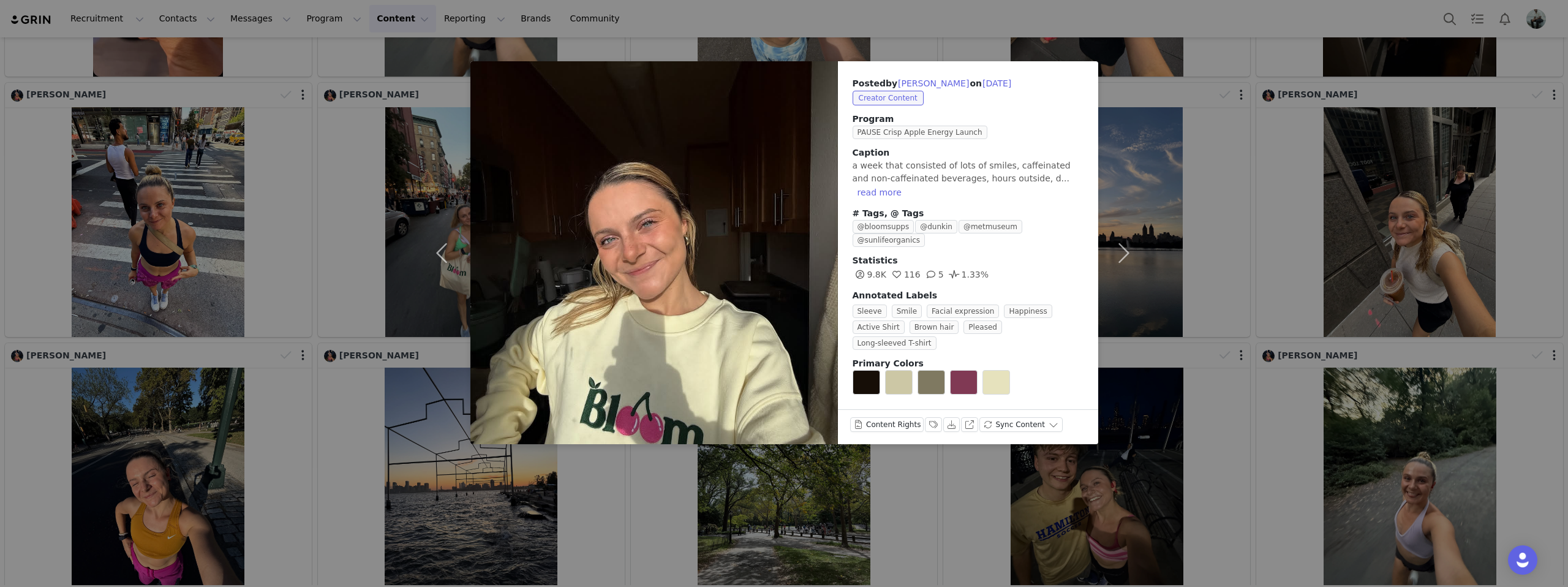
click at [843, 17] on div "Posted by Kylie Oblak on Sep 21, 2025 Creator Content Program PAUSE Crisp Apple…" at bounding box center [784, 294] width 1568 height 587
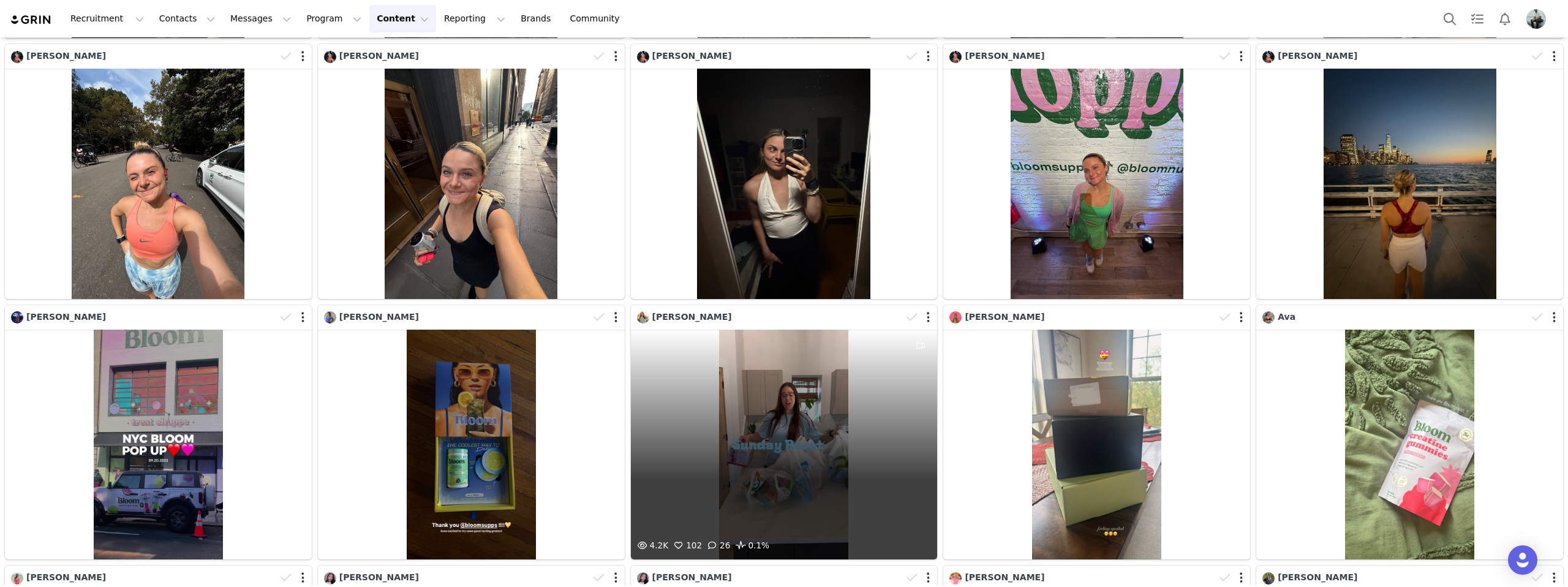
scroll to position [1347, 0]
